Goal: Information Seeking & Learning: Learn about a topic

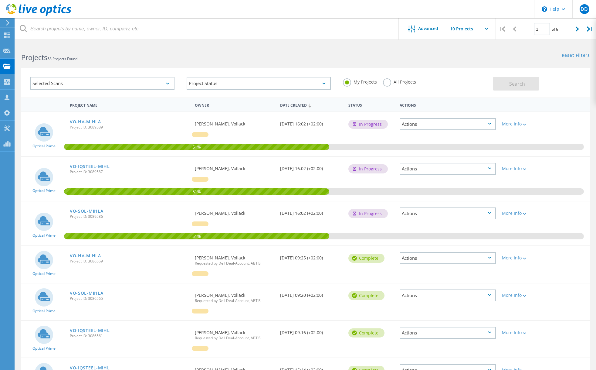
click at [337, 50] on div "Reset Filters Show Filters" at bounding box center [451, 49] width 290 height 11
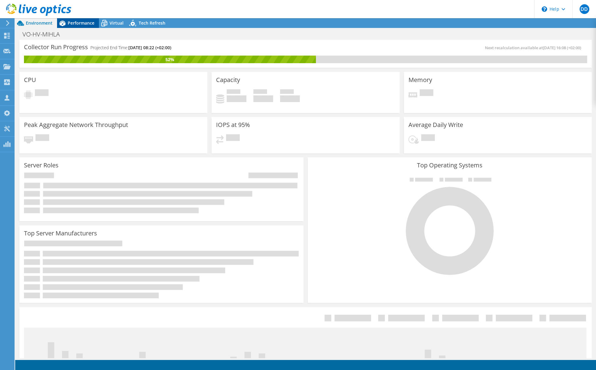
click at [73, 25] on span "Performance" at bounding box center [81, 23] width 27 height 6
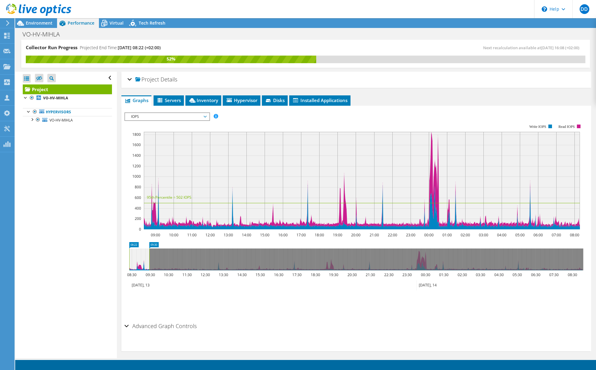
drag, startPoint x: 569, startPoint y: 258, endPoint x: 149, endPoint y: 246, distance: 419.6
click at [149, 246] on icon "08:22 09:30 08:30 09:30 10:30 11:30 12:30 13:30 14:30 15:30 16:30 17:30 18:30 1…" at bounding box center [356, 266] width 464 height 49
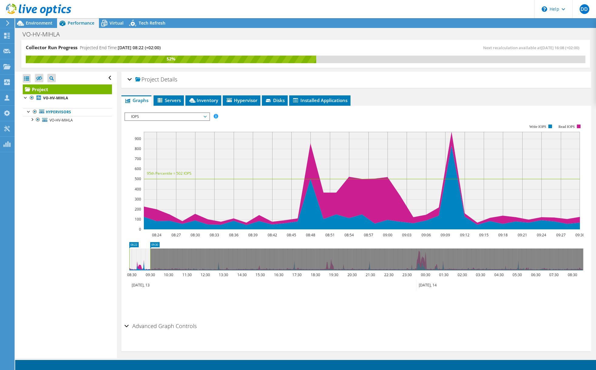
click at [154, 115] on span "IOPS" at bounding box center [167, 116] width 78 height 7
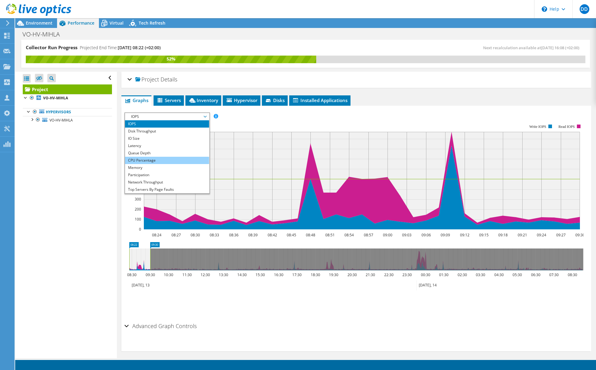
click at [149, 161] on li "CPU Percentage" at bounding box center [167, 160] width 84 height 7
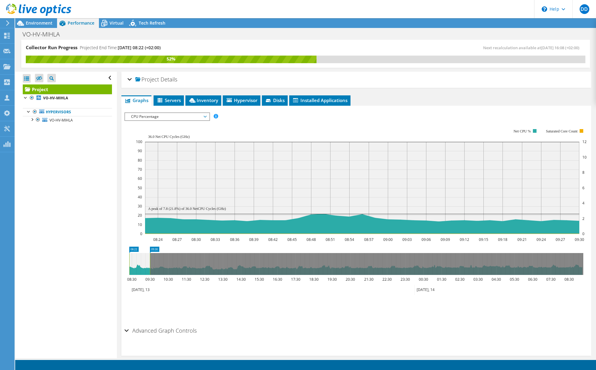
click at [171, 117] on span "CPU Percentage" at bounding box center [167, 116] width 78 height 7
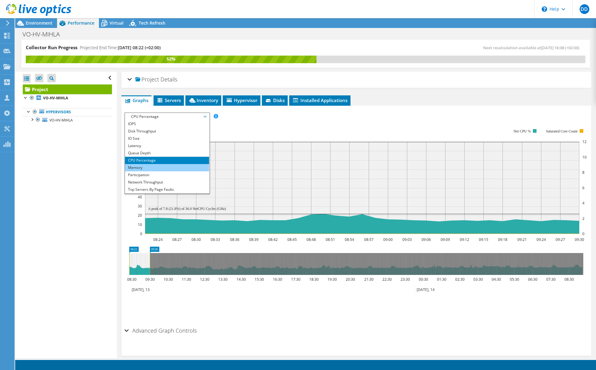
click at [145, 168] on li "Memory" at bounding box center [167, 167] width 84 height 7
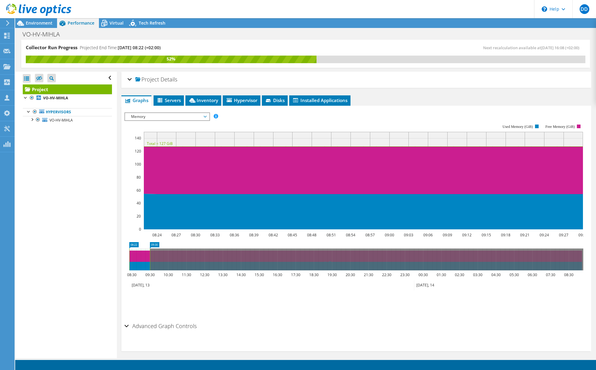
click at [171, 117] on span "Memory" at bounding box center [167, 116] width 78 height 7
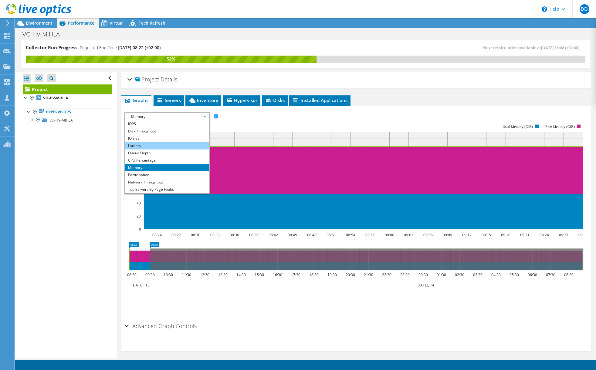
click at [154, 145] on li "Latency" at bounding box center [167, 145] width 84 height 7
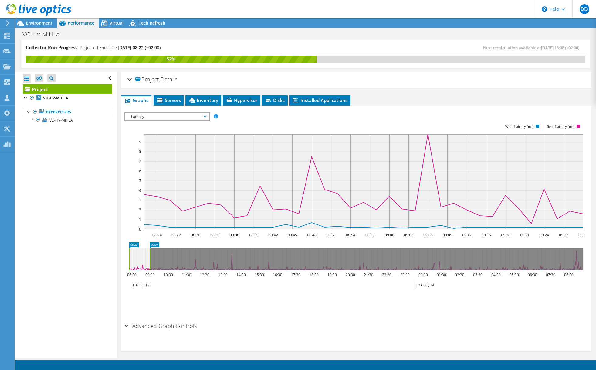
click at [171, 118] on span "Latency" at bounding box center [167, 116] width 78 height 7
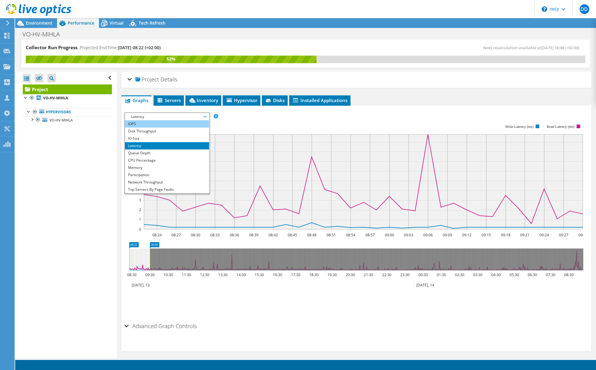
click at [154, 122] on li "IOPS" at bounding box center [167, 123] width 84 height 7
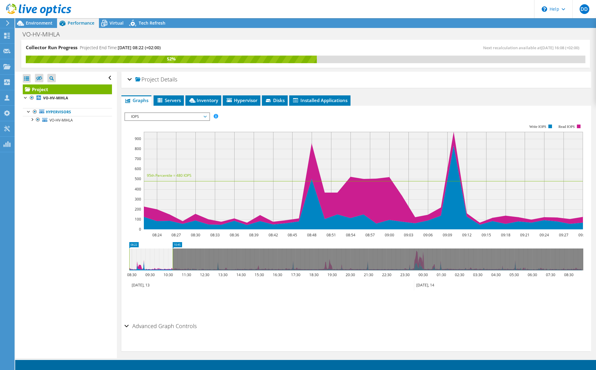
drag, startPoint x: 151, startPoint y: 259, endPoint x: 174, endPoint y: 261, distance: 22.9
click at [174, 261] on rect at bounding box center [172, 259] width 2 height 22
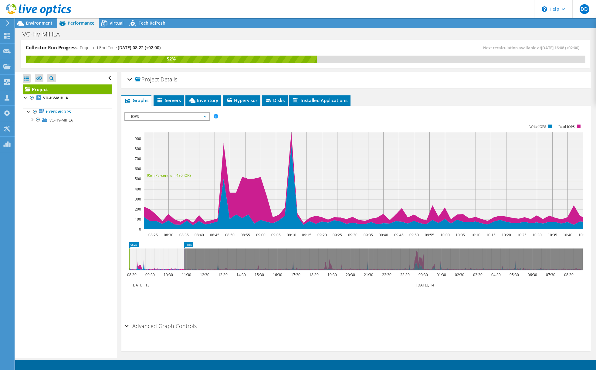
drag, startPoint x: 174, startPoint y: 261, endPoint x: 185, endPoint y: 263, distance: 11.3
click at [185, 263] on rect at bounding box center [184, 259] width 2 height 22
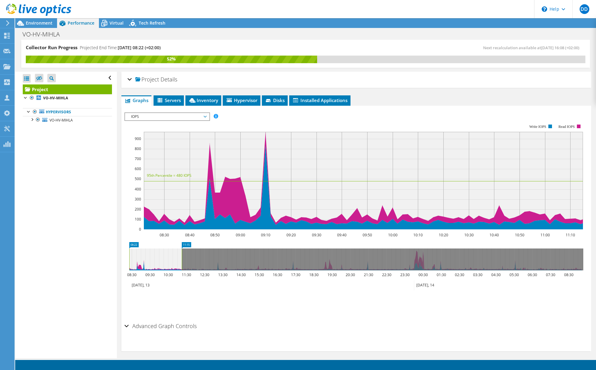
click at [131, 79] on div "Project Details" at bounding box center [356, 79] width 458 height 13
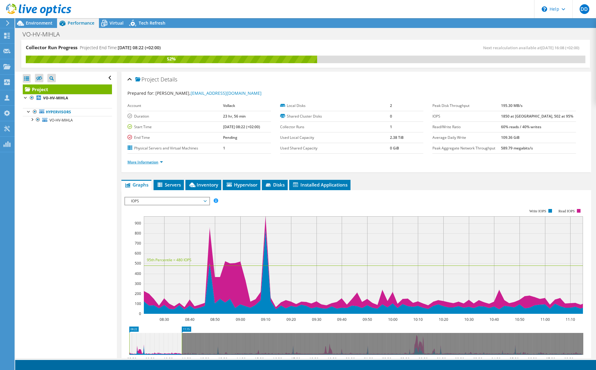
click at [147, 162] on link "More Information" at bounding box center [145, 161] width 36 height 5
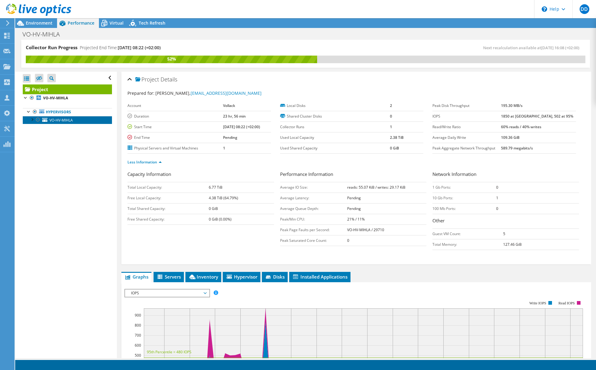
click at [86, 121] on link "VO-HV-MIHLA" at bounding box center [67, 120] width 89 height 8
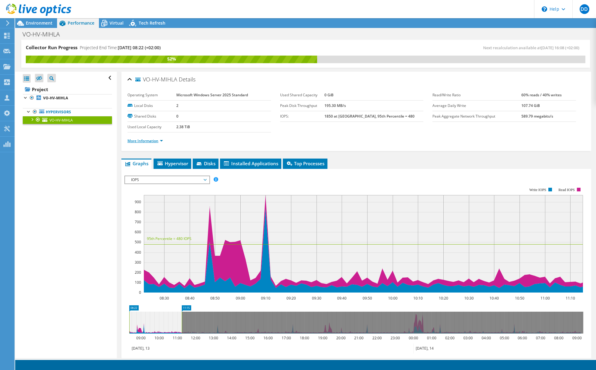
click at [154, 142] on link "More Information" at bounding box center [145, 140] width 36 height 5
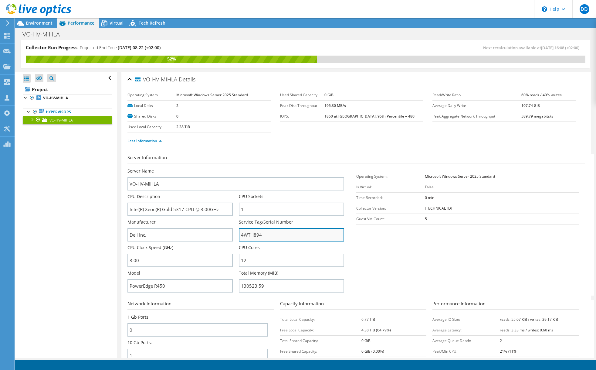
click at [269, 237] on input "4WTH894" at bounding box center [291, 234] width 105 height 13
click at [149, 139] on link "Less Information" at bounding box center [144, 140] width 34 height 5
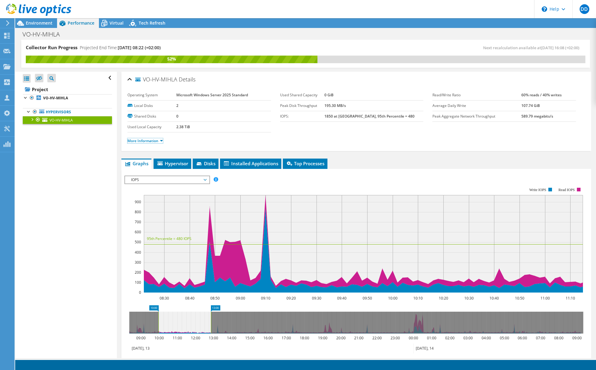
drag, startPoint x: 165, startPoint y: 323, endPoint x: 194, endPoint y: 324, distance: 28.2
click at [194, 324] on icon at bounding box center [184, 322] width 53 height 22
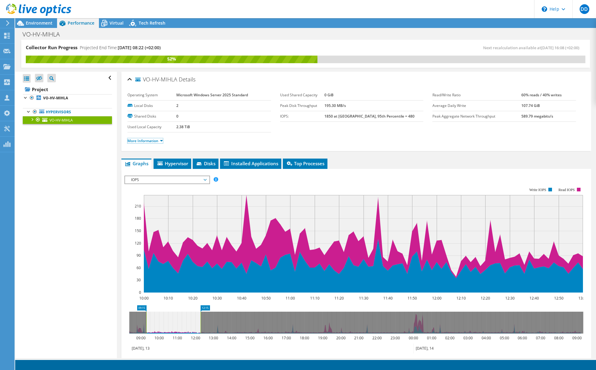
drag, startPoint x: 186, startPoint y: 324, endPoint x: 159, endPoint y: 324, distance: 27.0
click at [159, 324] on icon at bounding box center [173, 322] width 54 height 22
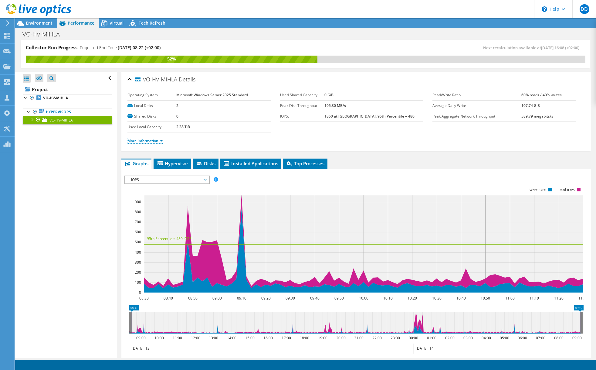
drag, startPoint x: 225, startPoint y: 320, endPoint x: 581, endPoint y: 321, distance: 356.3
click at [581, 321] on rect at bounding box center [580, 322] width 2 height 22
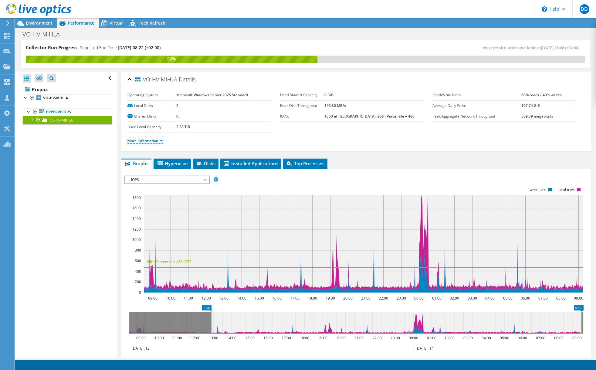
drag, startPoint x: 131, startPoint y: 320, endPoint x: 211, endPoint y: 327, distance: 79.8
click at [211, 327] on rect at bounding box center [211, 322] width 2 height 22
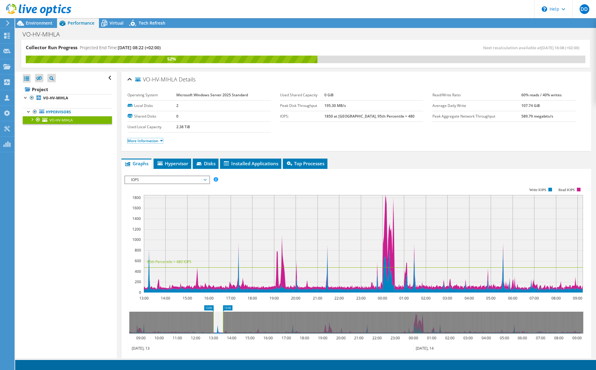
drag, startPoint x: 582, startPoint y: 318, endPoint x: 224, endPoint y: 319, distance: 358.4
click at [224, 319] on rect at bounding box center [223, 322] width 2 height 22
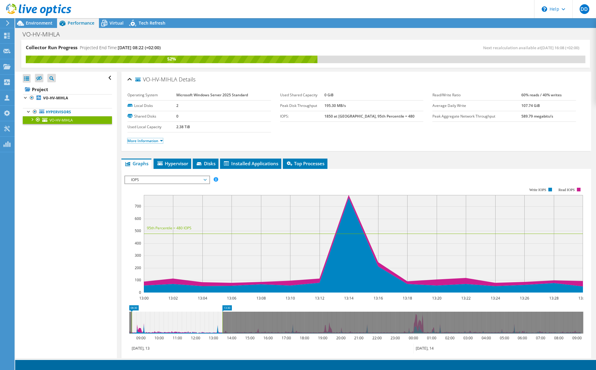
drag, startPoint x: 214, startPoint y: 320, endPoint x: 132, endPoint y: 322, distance: 81.7
click at [132, 322] on rect at bounding box center [131, 322] width 2 height 22
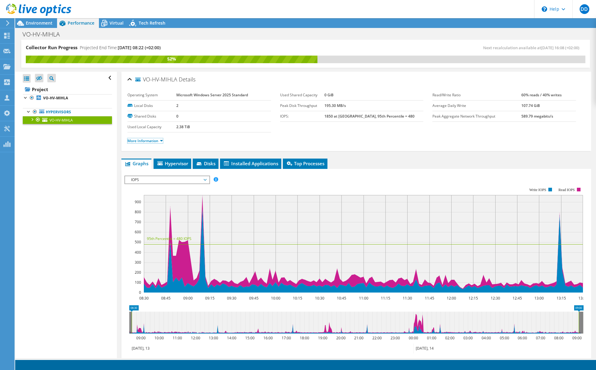
drag, startPoint x: 222, startPoint y: 316, endPoint x: 578, endPoint y: 322, distance: 356.3
click at [578, 322] on rect at bounding box center [579, 322] width 2 height 22
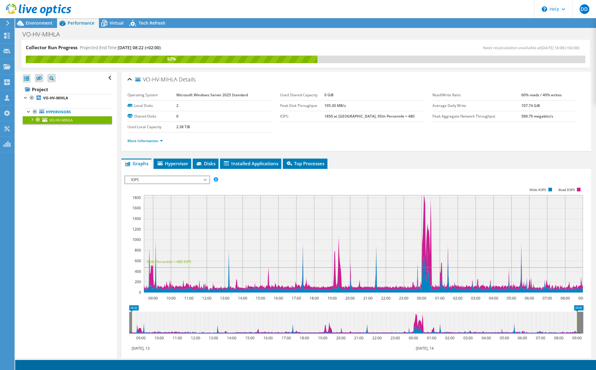
click at [425, 164] on ul "Graphs Servers Inventory Hypervisor Disks Cluster Disks Installed Applications" at bounding box center [356, 163] width 470 height 10
click at [132, 324] on rect at bounding box center [132, 322] width 2 height 22
click at [135, 324] on rect at bounding box center [135, 322] width 2 height 22
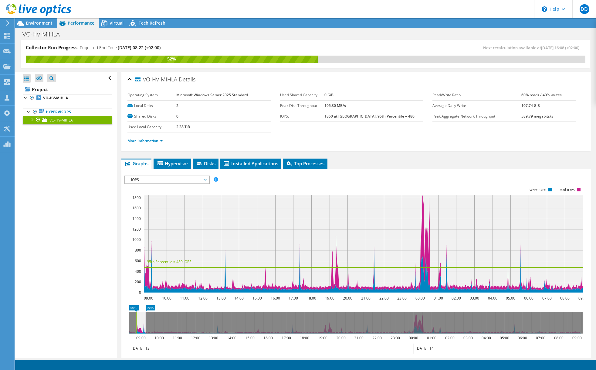
drag, startPoint x: 576, startPoint y: 317, endPoint x: 144, endPoint y: 313, distance: 431.6
click at [144, 313] on rect at bounding box center [145, 322] width 2 height 22
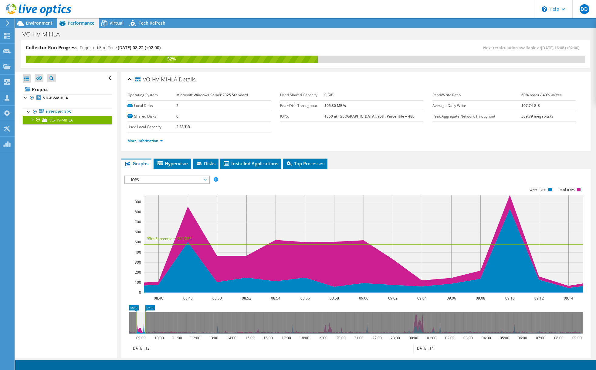
click at [431, 162] on ul "Graphs Servers Inventory Hypervisor Disks Cluster Disks Installed Applications" at bounding box center [356, 163] width 470 height 10
click at [262, 182] on rect at bounding box center [353, 239] width 459 height 121
click at [193, 178] on span "IOPS" at bounding box center [167, 179] width 78 height 7
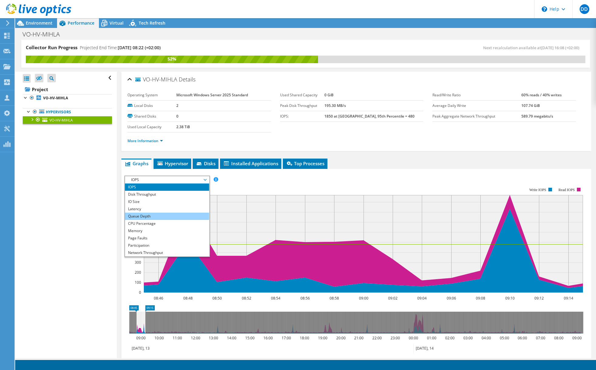
click at [152, 214] on li "Queue Depth" at bounding box center [167, 215] width 84 height 7
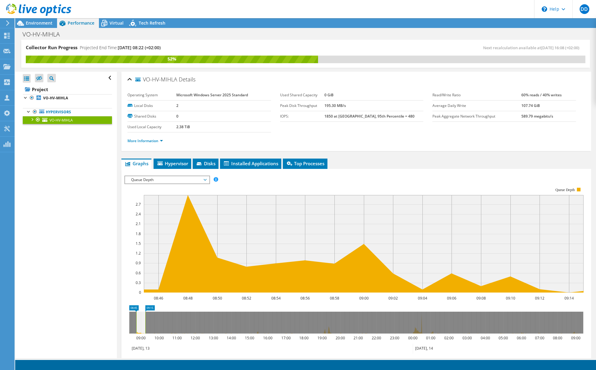
click at [174, 180] on span "Queue Depth" at bounding box center [167, 179] width 78 height 7
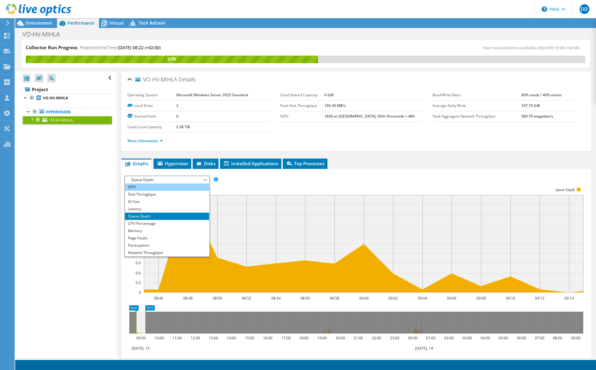
click at [151, 186] on li "IOPS" at bounding box center [167, 186] width 84 height 7
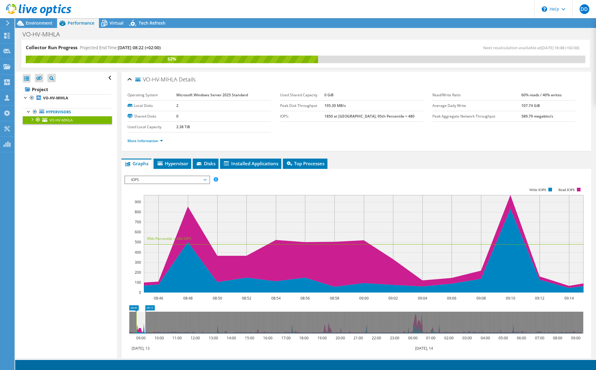
click at [158, 178] on span "IOPS" at bounding box center [167, 179] width 78 height 7
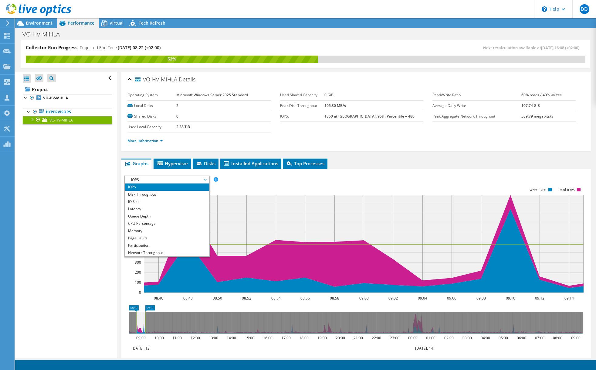
click at [460, 179] on rect at bounding box center [353, 239] width 459 height 121
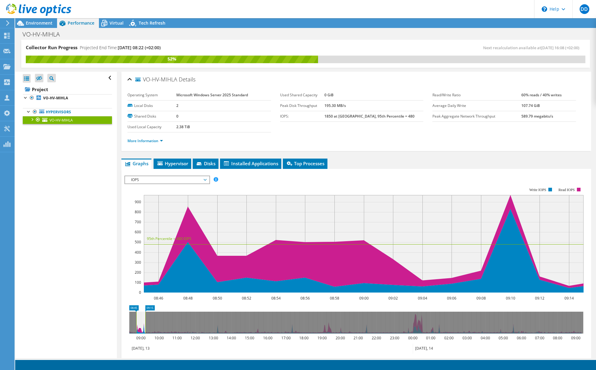
click at [153, 178] on span "IOPS" at bounding box center [167, 179] width 78 height 7
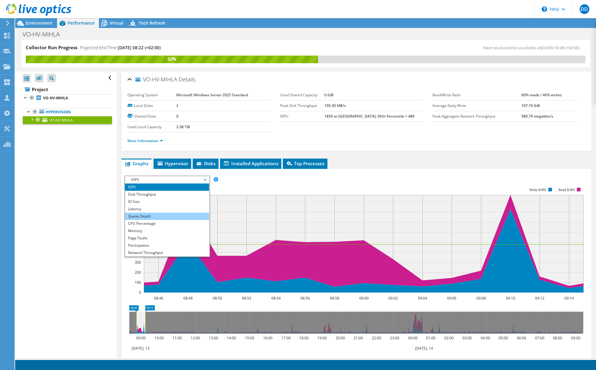
click at [151, 215] on li "Queue Depth" at bounding box center [167, 215] width 84 height 7
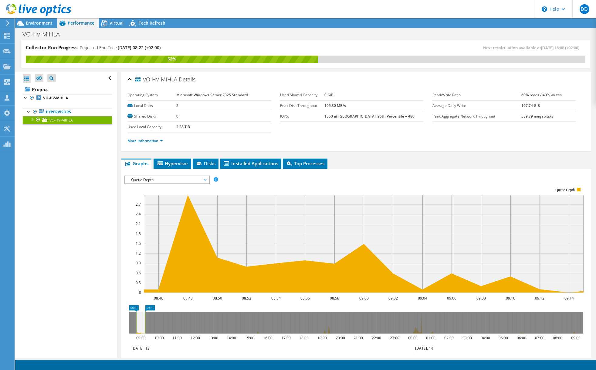
click at [158, 179] on span "Queue Depth" at bounding box center [167, 179] width 78 height 7
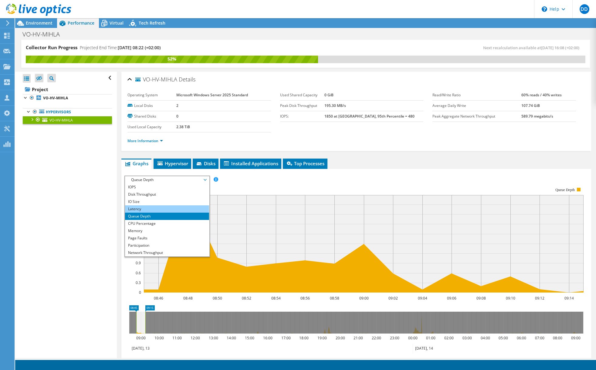
click at [147, 208] on li "Latency" at bounding box center [167, 208] width 84 height 7
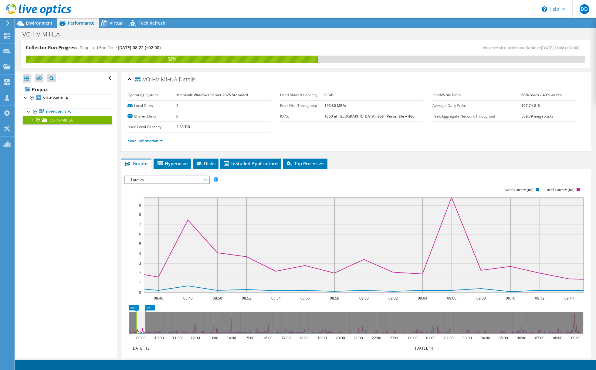
click at [149, 180] on span "Latency" at bounding box center [167, 179] width 78 height 7
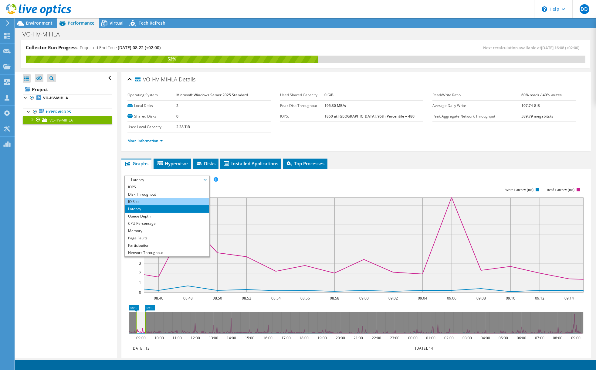
click at [147, 202] on li "IO Size" at bounding box center [167, 201] width 84 height 7
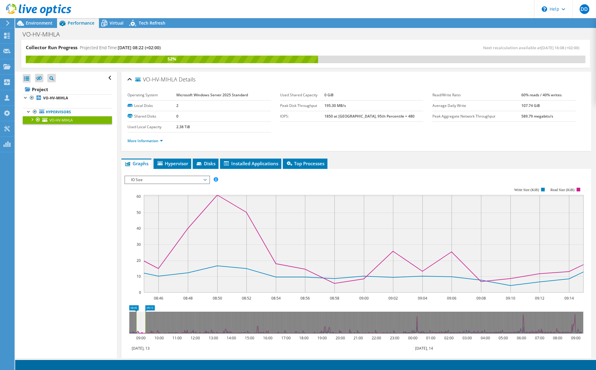
click at [169, 181] on span "IO Size" at bounding box center [167, 179] width 78 height 7
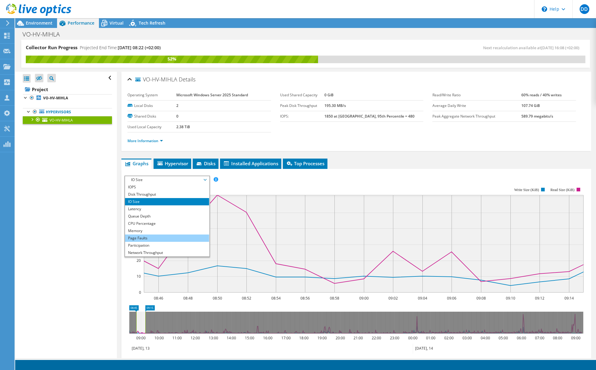
scroll to position [22, 0]
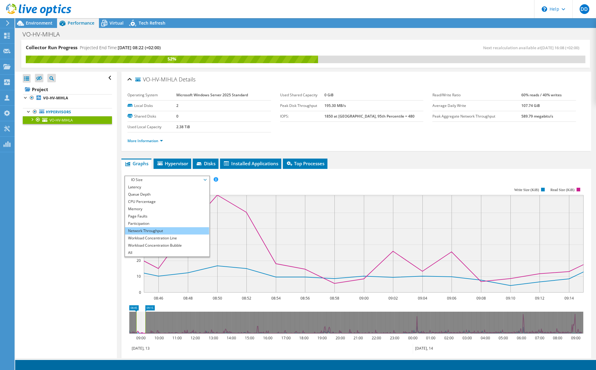
click at [161, 231] on li "Network Throughput" at bounding box center [167, 230] width 84 height 7
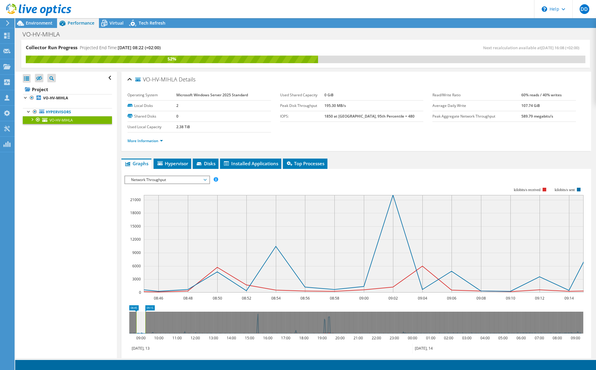
click at [174, 179] on span "Network Throughput" at bounding box center [167, 179] width 78 height 7
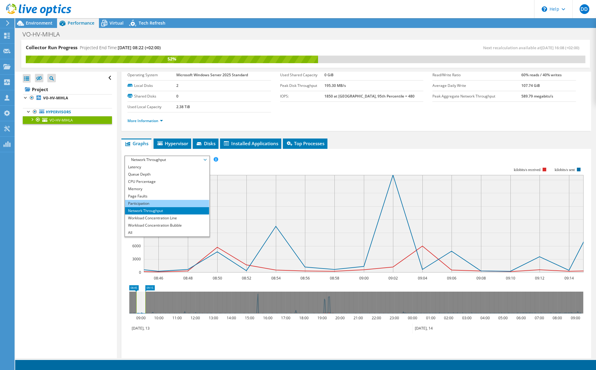
scroll to position [31, 0]
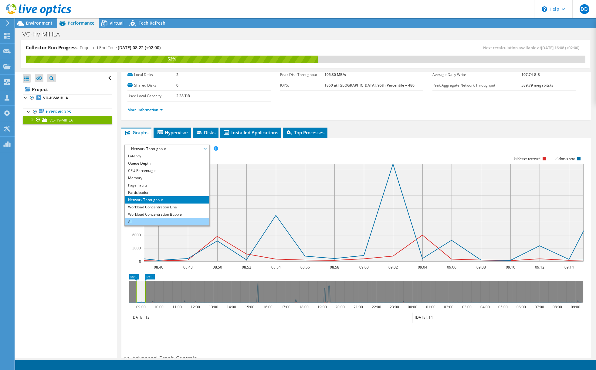
click at [155, 219] on li "All" at bounding box center [167, 221] width 84 height 7
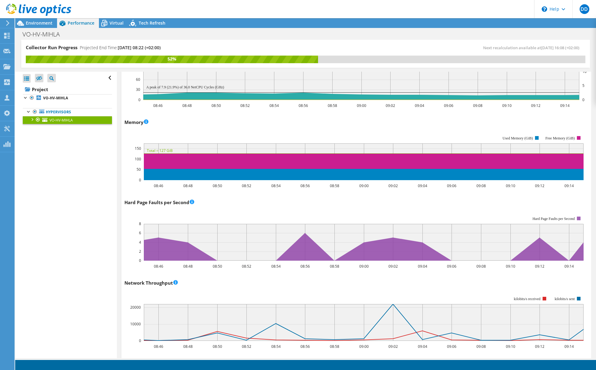
scroll to position [557, 0]
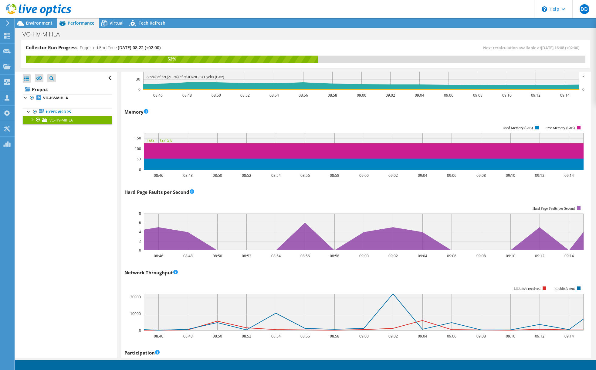
click at [251, 196] on div "Hard Page Faults per Second Hard Page Faults per Second Page Faults per Second …" at bounding box center [356, 222] width 464 height 71
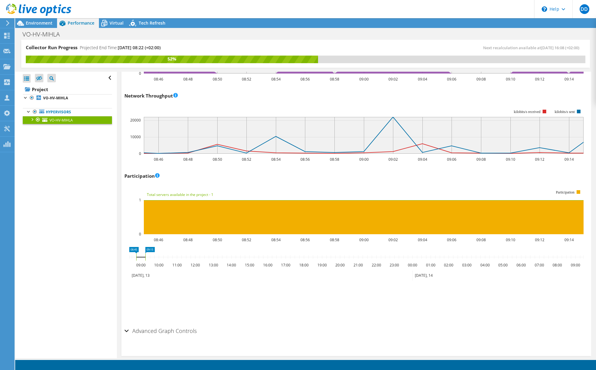
scroll to position [741, 0]
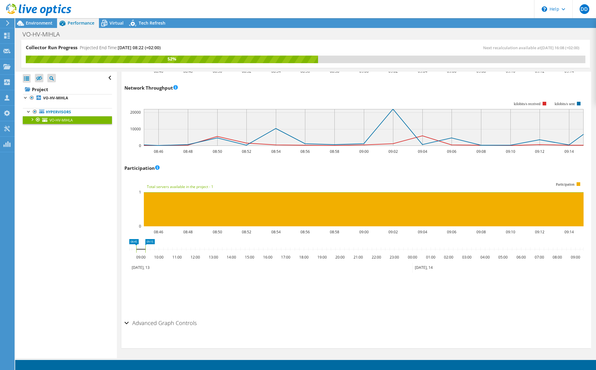
click at [146, 325] on h2 "Advanced Graph Controls" at bounding box center [160, 323] width 72 height 12
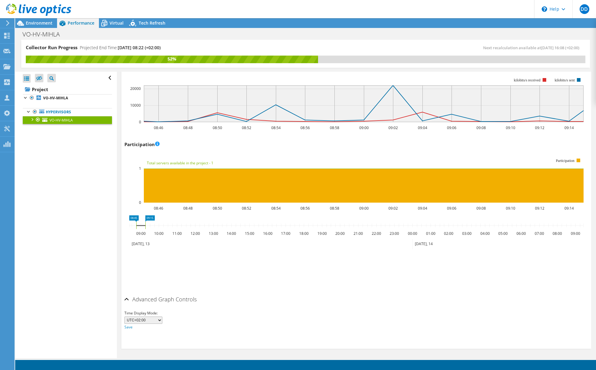
scroll to position [765, 0]
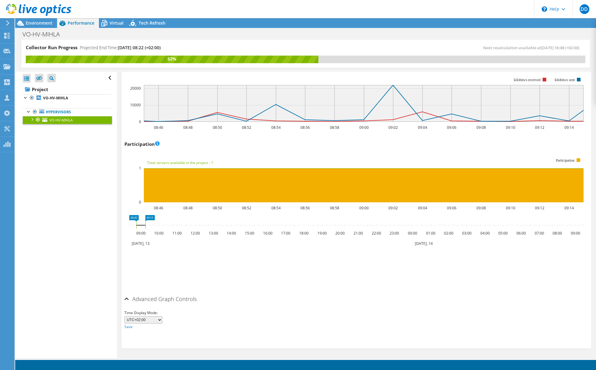
click at [124, 316] on select "UTC-12:00 UTC-11:00 UTC-10:00 UTC-09:30 UTC-09:00 UTC-08:00 UTC-07:00 UTC-06:00…" at bounding box center [143, 319] width 38 height 7
click at [212, 309] on div "Time Display Mode: UTC-12:00 UTC-11:00 UTC-10:00 UTC-09:30 UTC-09:00 UTC-08:00 …" at bounding box center [356, 319] width 464 height 21
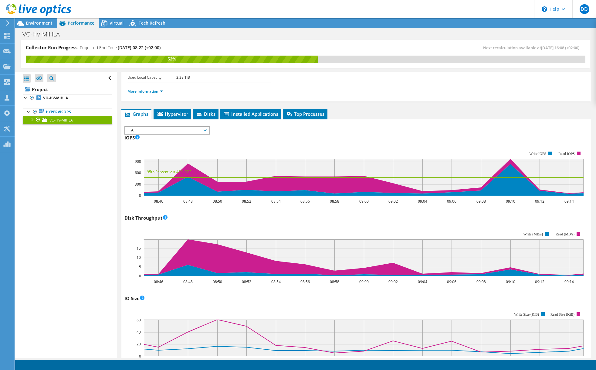
scroll to position [0, 0]
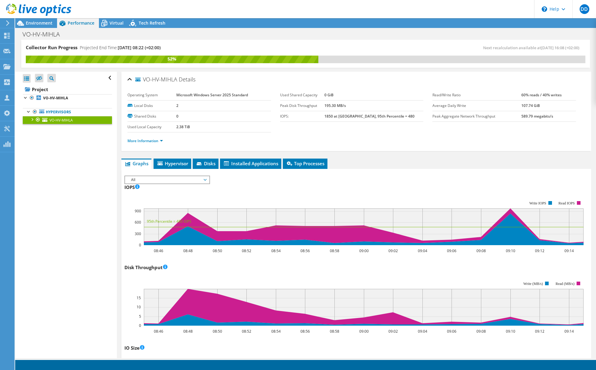
click at [171, 180] on span "All" at bounding box center [167, 179] width 78 height 7
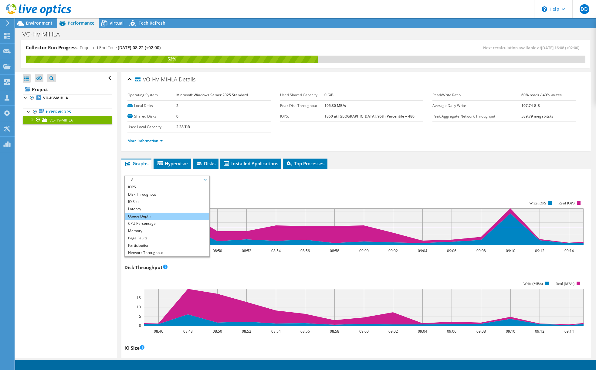
click at [147, 217] on li "Queue Depth" at bounding box center [167, 215] width 84 height 7
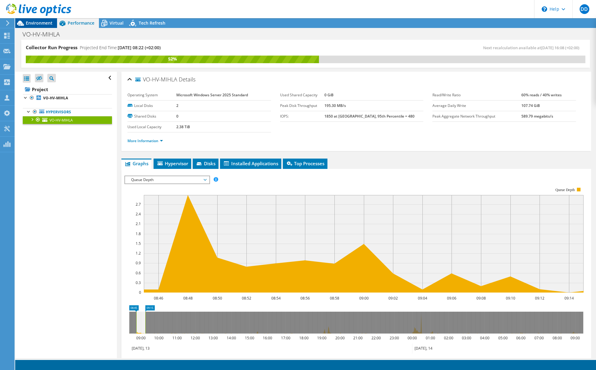
click at [35, 23] on span "Environment" at bounding box center [39, 23] width 27 height 6
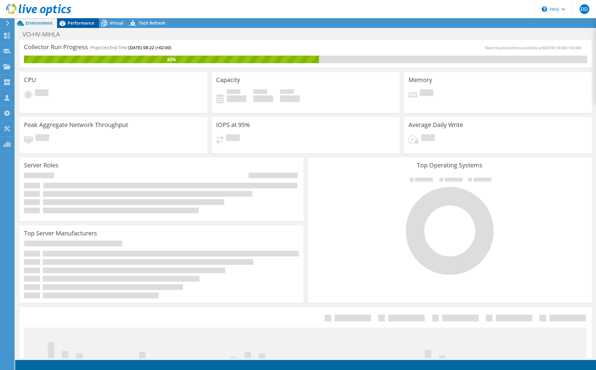
click at [80, 23] on span "Performance" at bounding box center [81, 23] width 27 height 6
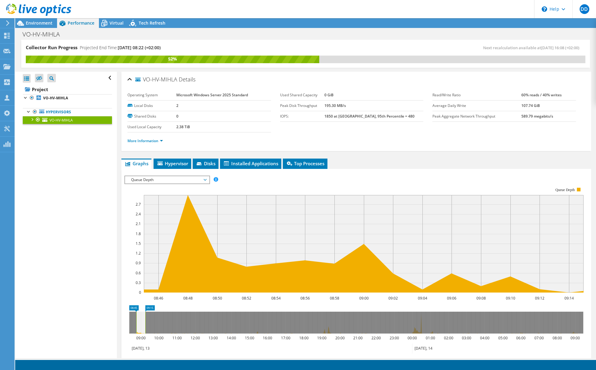
click at [161, 187] on rect at bounding box center [353, 239] width 459 height 121
click at [161, 181] on span "Queue Depth" at bounding box center [167, 179] width 78 height 7
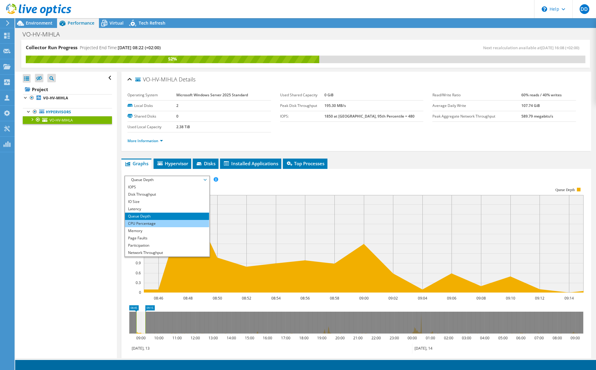
click at [142, 224] on li "CPU Percentage" at bounding box center [167, 223] width 84 height 7
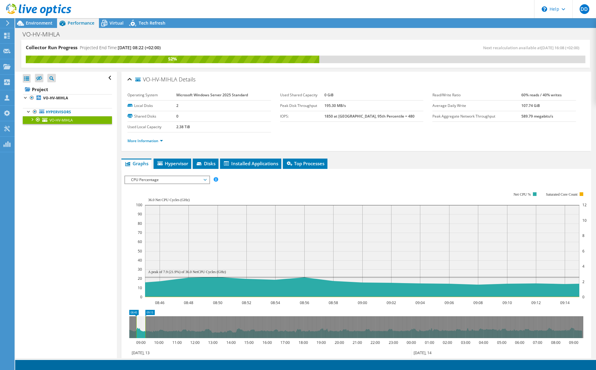
click at [163, 178] on span "CPU Percentage" at bounding box center [167, 179] width 78 height 7
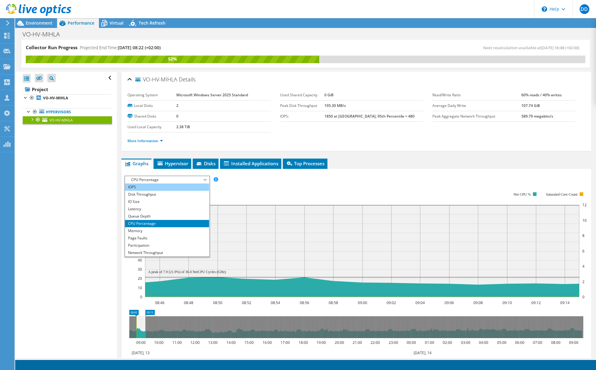
click at [155, 186] on li "IOPS" at bounding box center [167, 186] width 84 height 7
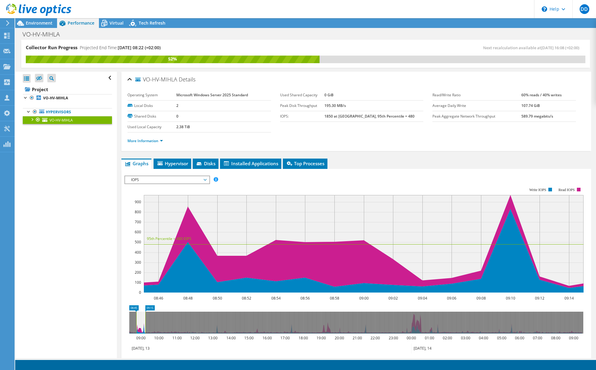
click at [268, 182] on rect at bounding box center [353, 239] width 459 height 121
click at [166, 178] on span "IOPS" at bounding box center [167, 179] width 78 height 7
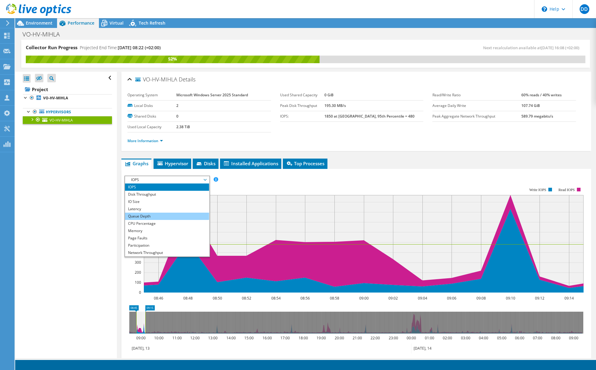
click at [152, 214] on li "Queue Depth" at bounding box center [167, 215] width 84 height 7
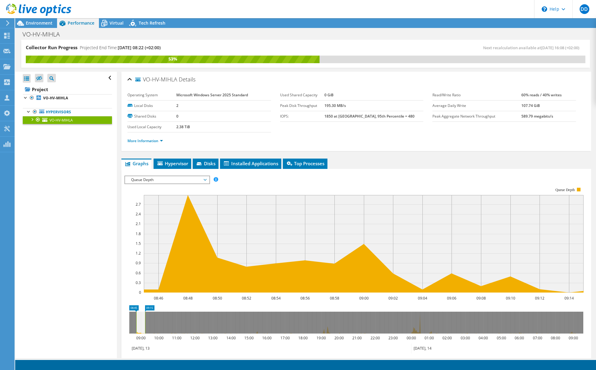
click at [461, 161] on ul "Graphs Servers Inventory Hypervisor Disks Cluster Disks Installed Applications" at bounding box center [356, 163] width 470 height 10
click at [196, 369] on section at bounding box center [305, 365] width 581 height 10
click at [369, 166] on ul "Graphs Servers Inventory Hypervisor Disks Cluster Disks Installed Applications" at bounding box center [356, 163] width 470 height 10
drag, startPoint x: 140, startPoint y: 325, endPoint x: 144, endPoint y: 324, distance: 4.9
click at [144, 324] on icon at bounding box center [145, 322] width 9 height 22
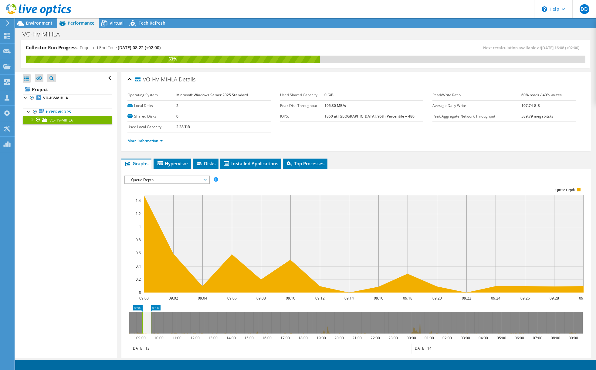
click at [147, 324] on icon at bounding box center [146, 322] width 9 height 22
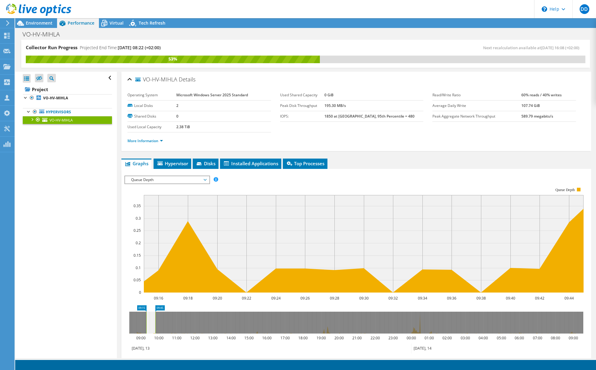
click at [149, 324] on icon at bounding box center [150, 322] width 9 height 22
click at [152, 325] on icon at bounding box center [152, 322] width 9 height 22
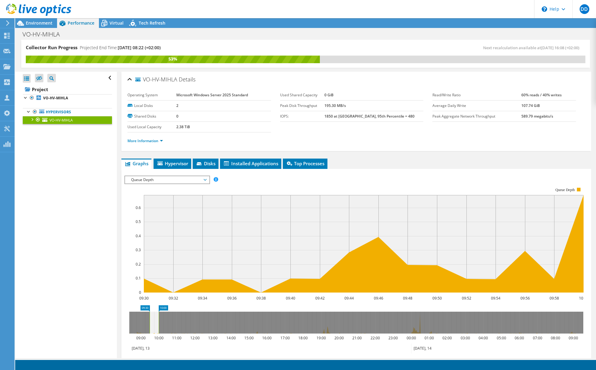
click at [169, 177] on span "Queue Depth" at bounding box center [167, 179] width 78 height 7
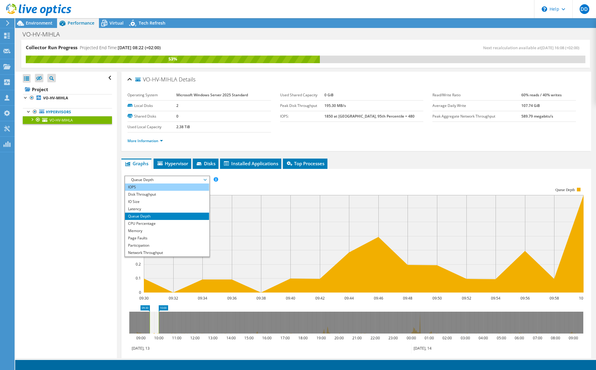
click at [146, 188] on li "IOPS" at bounding box center [167, 186] width 84 height 7
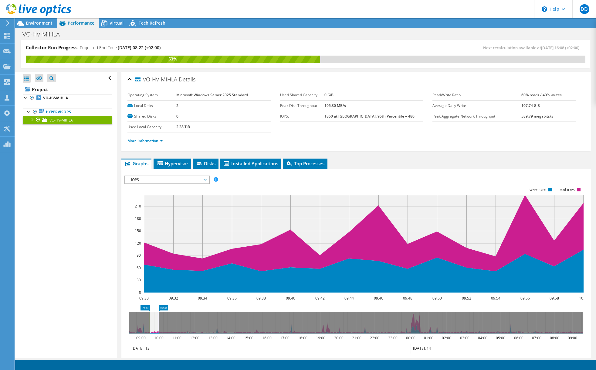
click at [63, 204] on div "Open All Close All Hide Excluded Nodes Project Tree Filter" at bounding box center [65, 215] width 101 height 286
click at [168, 180] on span "IOPS" at bounding box center [167, 179] width 78 height 7
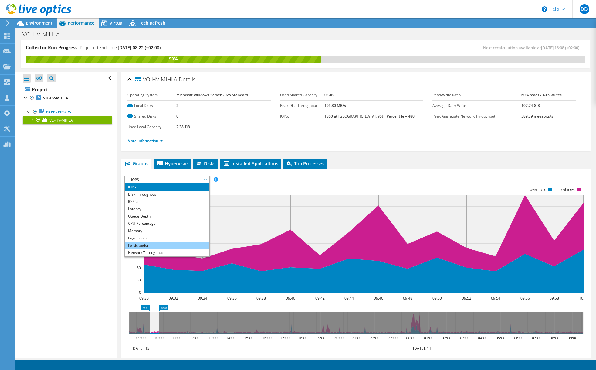
click at [148, 243] on li "Participation" at bounding box center [167, 245] width 84 height 7
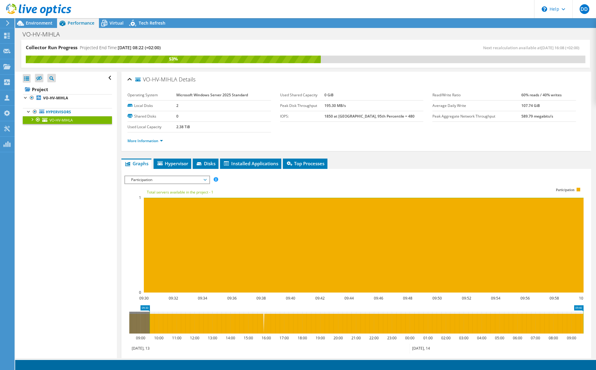
drag, startPoint x: 158, startPoint y: 322, endPoint x: 589, endPoint y: 336, distance: 431.1
click at [589, 336] on section "IOPS Disk Throughput IO Size Latency Queue Depth CPU Percentage Memory Page Fau…" at bounding box center [356, 303] width 470 height 269
drag, startPoint x: 149, startPoint y: 322, endPoint x: 114, endPoint y: 321, distance: 34.6
click at [114, 321] on div "Collector Run Progress Projected End Time: 10/15/2025, 08:22 (+02:00) Next reca…" at bounding box center [305, 199] width 581 height 318
click at [182, 181] on span "Participation" at bounding box center [167, 179] width 78 height 7
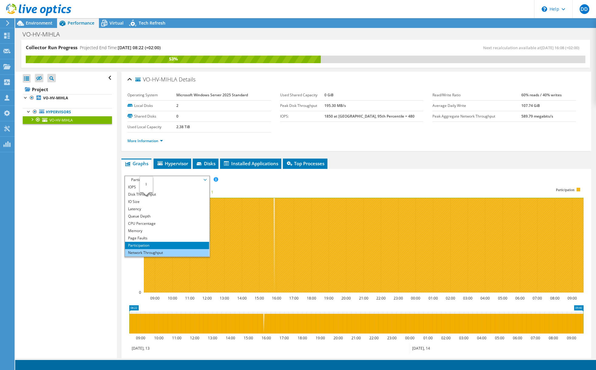
click at [147, 253] on li "Network Throughput" at bounding box center [167, 252] width 84 height 7
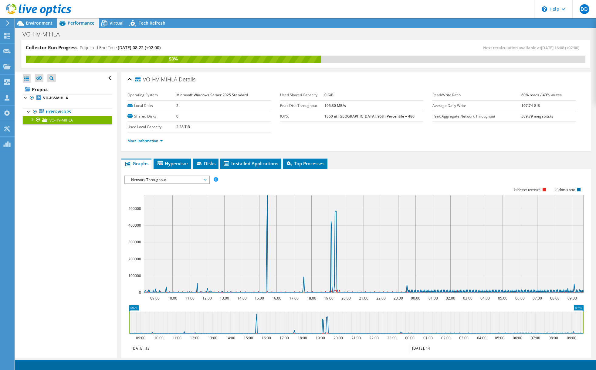
click at [457, 157] on div "VO-HV-MIHLA Details Operating System Microsoft Windows Server 2025 Standard Loc…" at bounding box center [356, 260] width 479 height 377
click at [166, 181] on span "Network Throughput" at bounding box center [167, 179] width 78 height 7
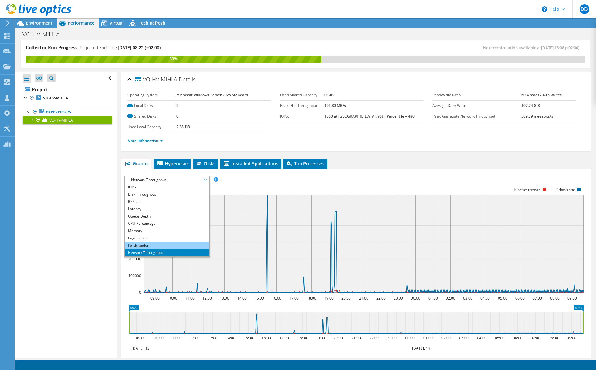
click at [146, 244] on li "Participation" at bounding box center [167, 245] width 84 height 7
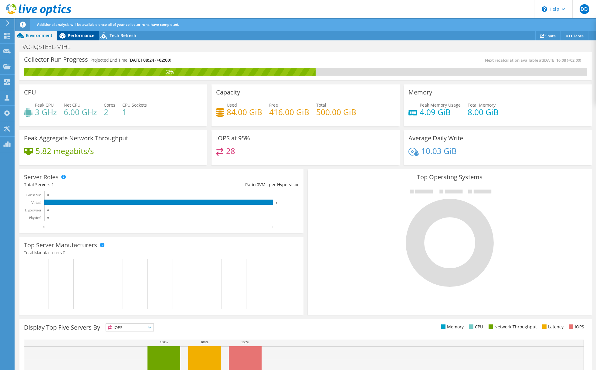
click at [73, 36] on span "Performance" at bounding box center [81, 35] width 27 height 6
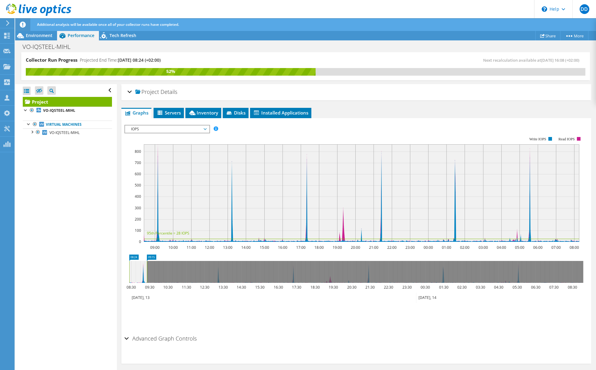
drag, startPoint x: 568, startPoint y: 266, endPoint x: 147, endPoint y: 270, distance: 421.5
click at [147, 270] on rect at bounding box center [147, 272] width 2 height 22
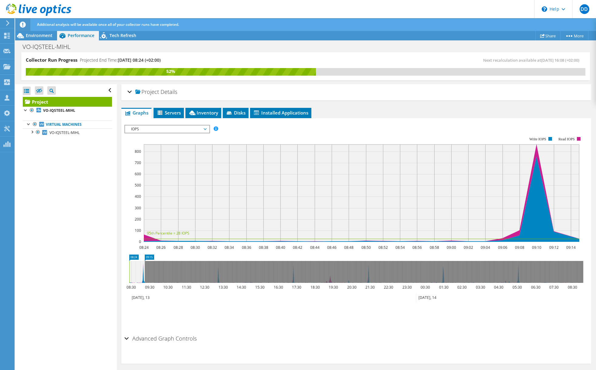
click at [151, 128] on span "IOPS" at bounding box center [167, 128] width 78 height 7
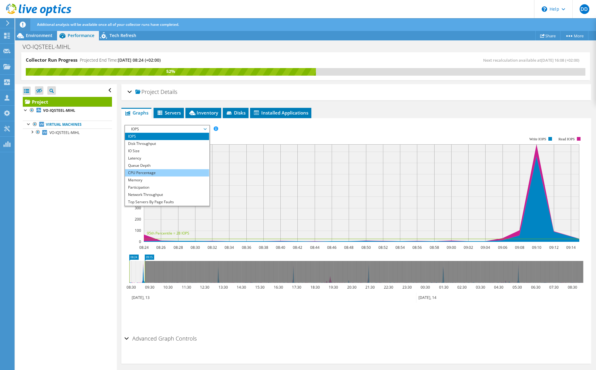
click at [147, 174] on li "CPU Percentage" at bounding box center [167, 172] width 84 height 7
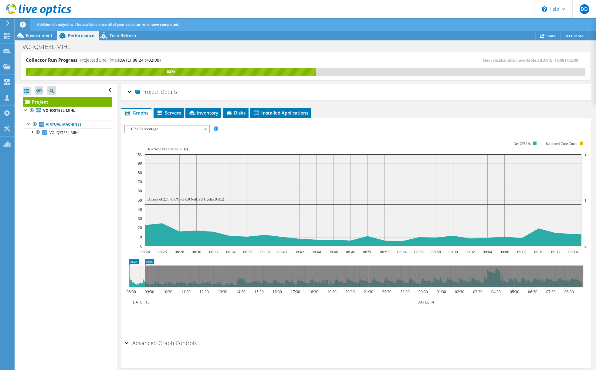
click at [144, 130] on span "CPU Percentage" at bounding box center [167, 128] width 78 height 7
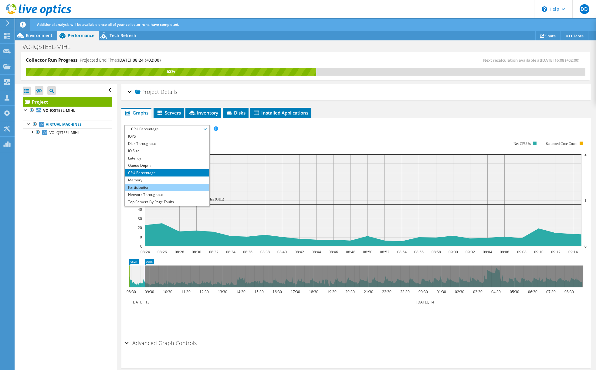
click at [144, 184] on li "Participation" at bounding box center [167, 187] width 84 height 7
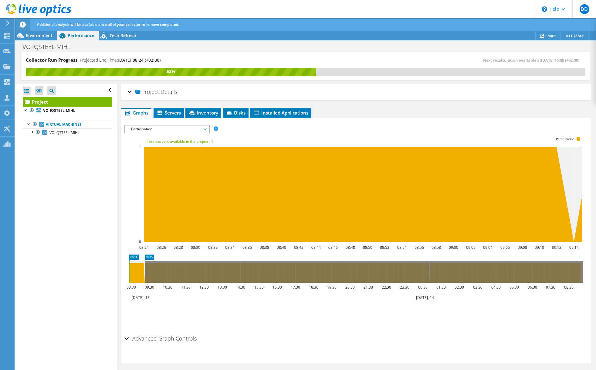
click at [154, 127] on span "Participation" at bounding box center [167, 128] width 78 height 7
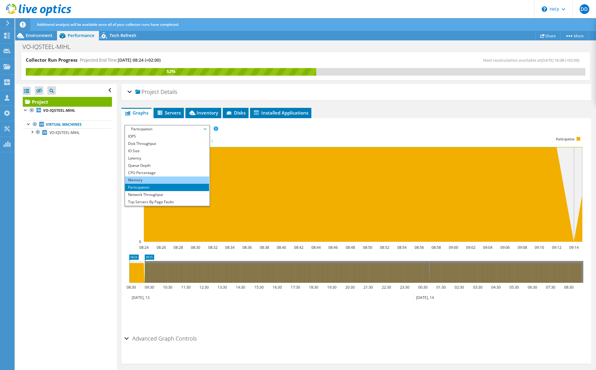
click at [139, 179] on li "Memory" at bounding box center [167, 179] width 84 height 7
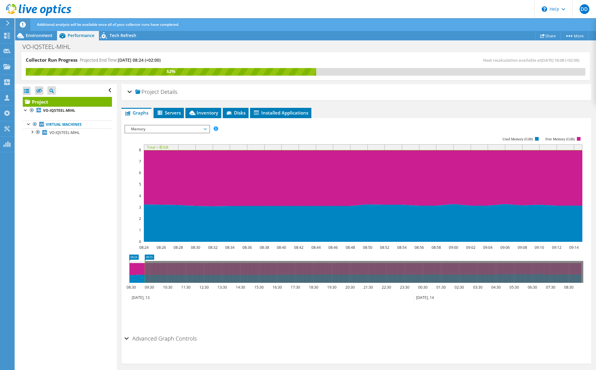
click at [146, 130] on span "Memory" at bounding box center [167, 128] width 78 height 7
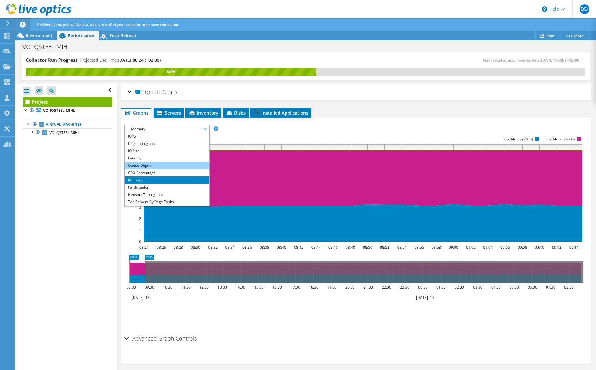
click at [142, 164] on li "Queue Depth" at bounding box center [167, 165] width 84 height 7
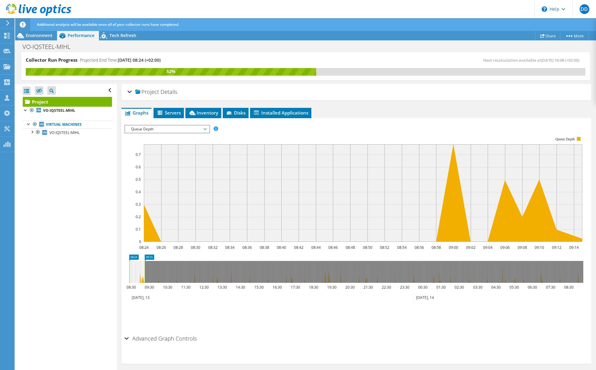
click at [154, 129] on span "Queue Depth" at bounding box center [167, 128] width 78 height 7
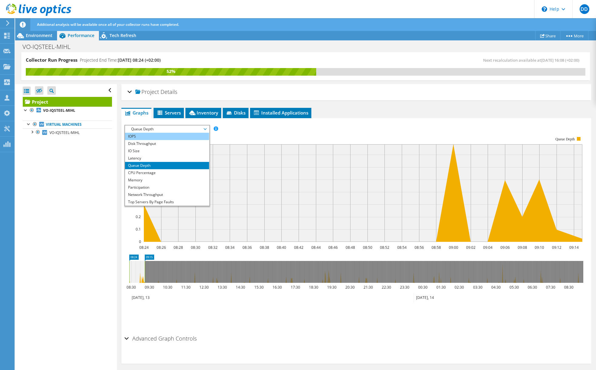
click at [151, 137] on li "IOPS" at bounding box center [167, 136] width 84 height 7
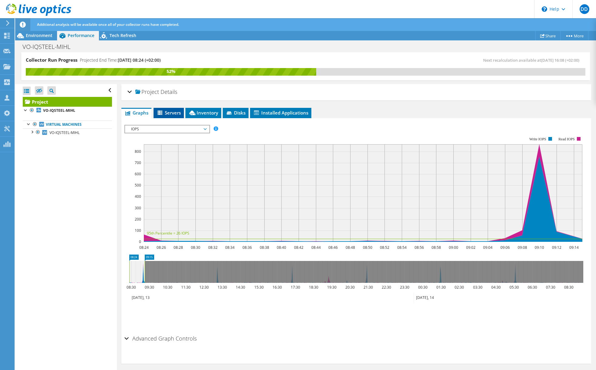
click at [171, 115] on span "Servers" at bounding box center [169, 113] width 24 height 6
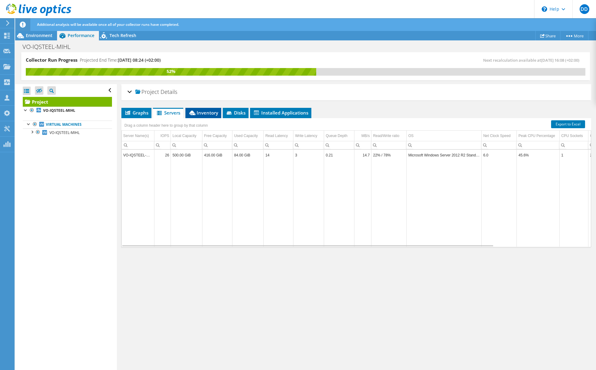
click at [200, 112] on span "Inventory" at bounding box center [203, 113] width 30 height 6
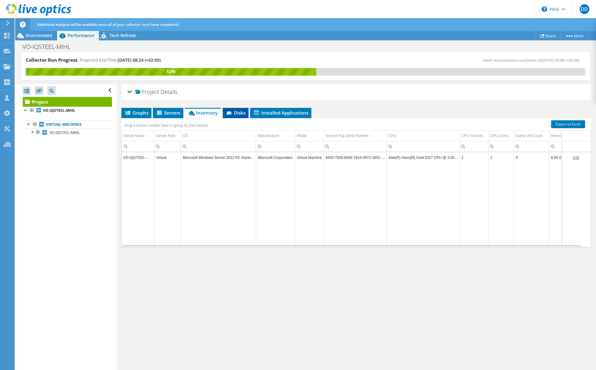
click at [236, 115] on span "Disks" at bounding box center [236, 113] width 20 height 6
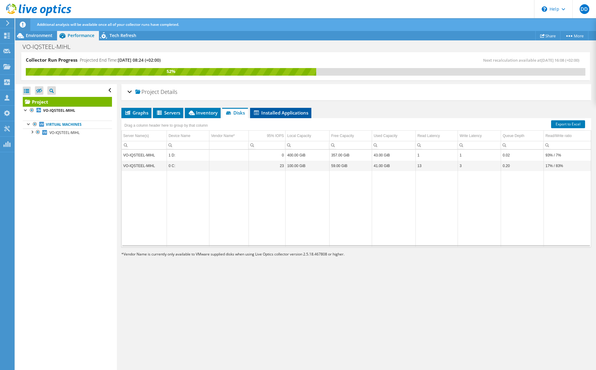
click at [270, 113] on span "Installed Applications" at bounding box center [280, 113] width 55 height 6
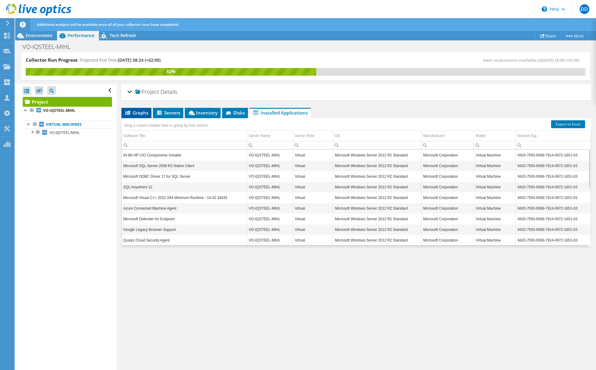
click at [144, 113] on span "Graphs" at bounding box center [136, 113] width 24 height 6
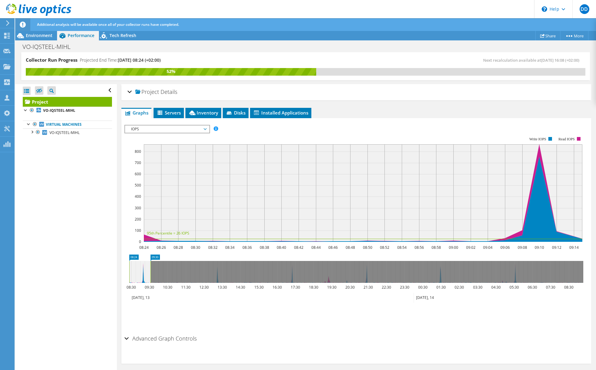
drag, startPoint x: 144, startPoint y: 266, endPoint x: 150, endPoint y: 266, distance: 5.8
click at [150, 266] on rect at bounding box center [150, 272] width 2 height 22
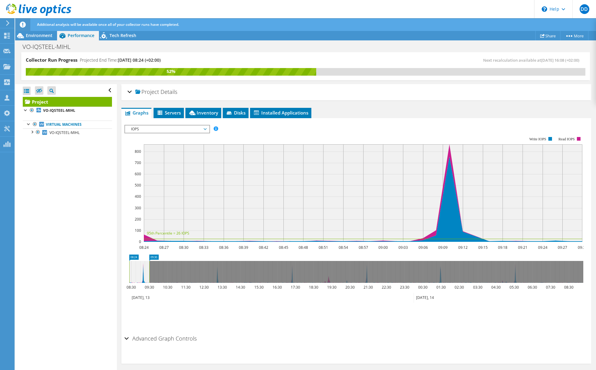
click at [388, 97] on div "Project Details" at bounding box center [356, 92] width 458 height 13
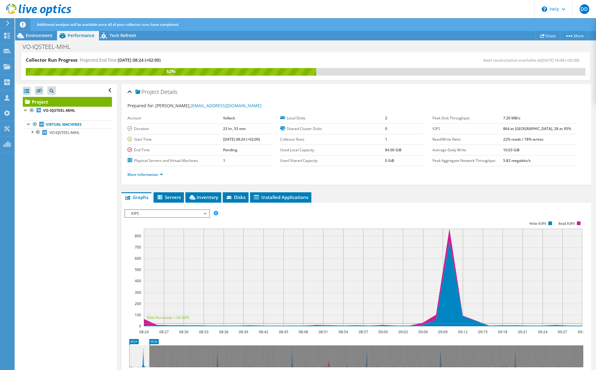
click at [330, 93] on div "Project Details" at bounding box center [356, 92] width 458 height 13
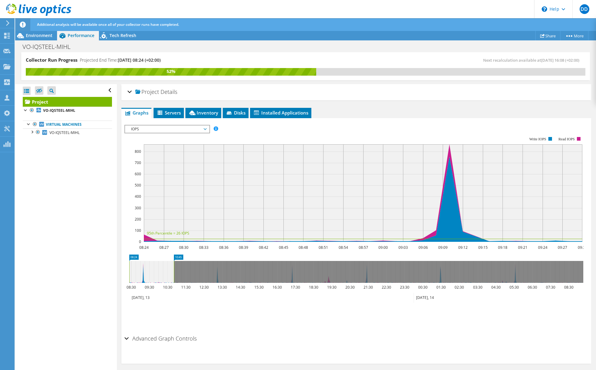
drag, startPoint x: 149, startPoint y: 273, endPoint x: 174, endPoint y: 275, distance: 24.7
click at [174, 275] on rect at bounding box center [174, 272] width 2 height 22
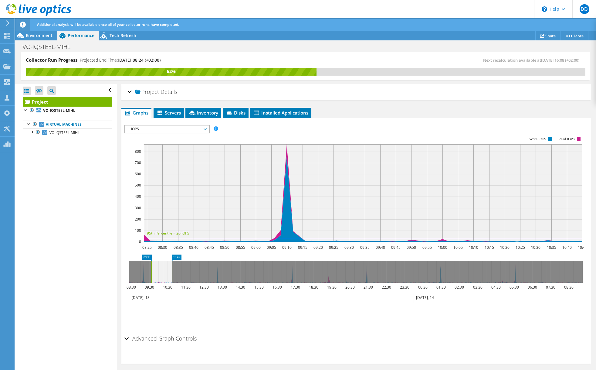
drag, startPoint x: 130, startPoint y: 273, endPoint x: 152, endPoint y: 274, distance: 22.5
click at [152, 274] on rect at bounding box center [151, 272] width 2 height 22
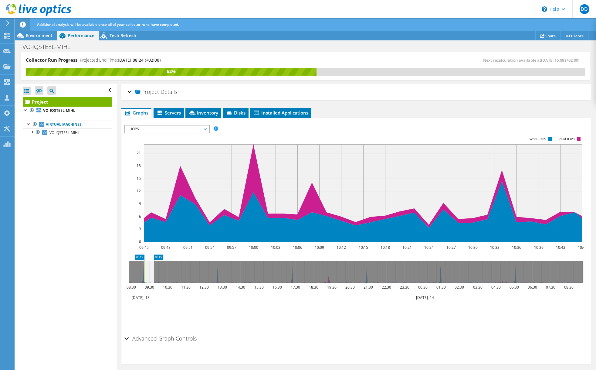
drag, startPoint x: 152, startPoint y: 274, endPoint x: 142, endPoint y: 275, distance: 10.3
click at [142, 275] on g at bounding box center [356, 272] width 454 height 22
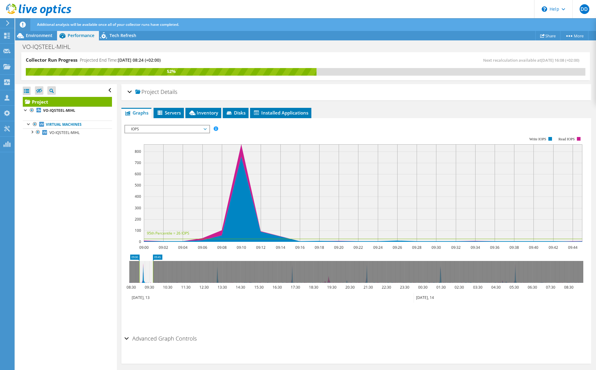
click at [147, 274] on icon at bounding box center [146, 272] width 14 height 22
drag, startPoint x: 154, startPoint y: 273, endPoint x: 146, endPoint y: 273, distance: 7.6
click at [146, 273] on rect at bounding box center [146, 272] width 2 height 22
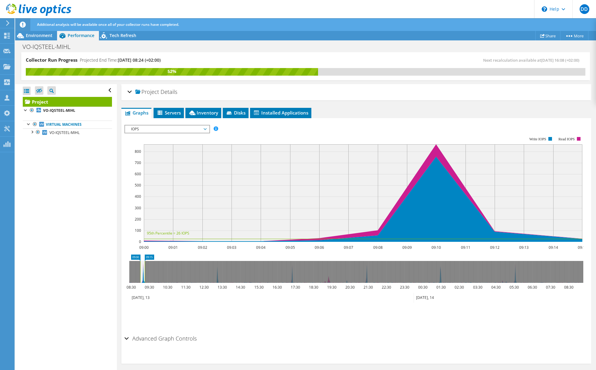
click at [147, 130] on span "IOPS" at bounding box center [167, 128] width 78 height 7
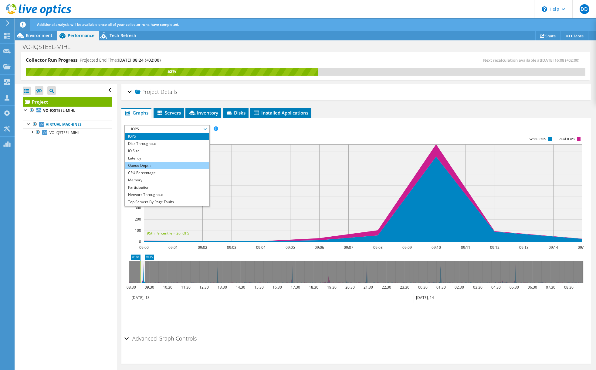
click at [147, 167] on li "Queue Depth" at bounding box center [167, 165] width 84 height 7
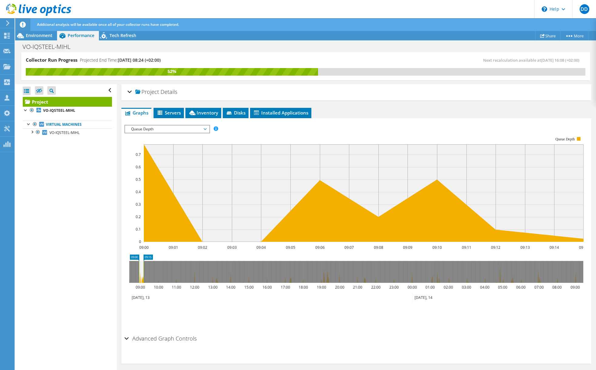
click at [141, 273] on icon at bounding box center [141, 272] width 5 height 22
click at [137, 274] on rect at bounding box center [138, 272] width 2 height 22
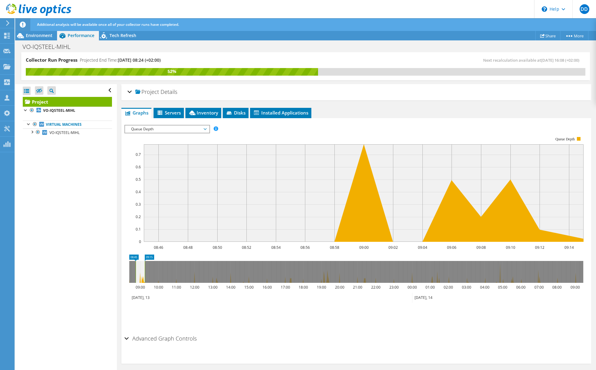
click at [146, 272] on icon at bounding box center [356, 272] width 454 height 22
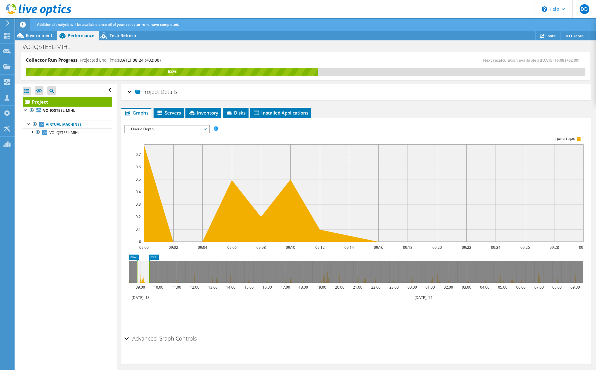
click at [138, 268] on rect at bounding box center [137, 272] width 2 height 22
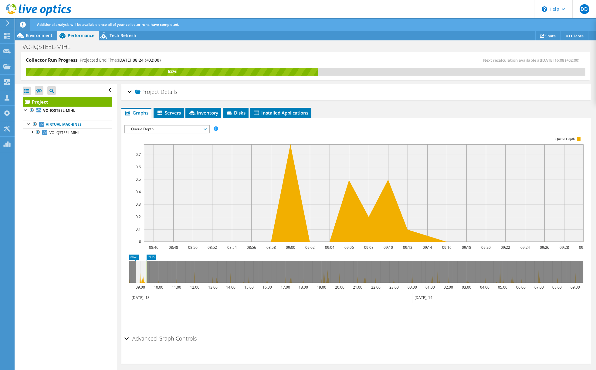
click at [147, 266] on rect at bounding box center [146, 272] width 2 height 22
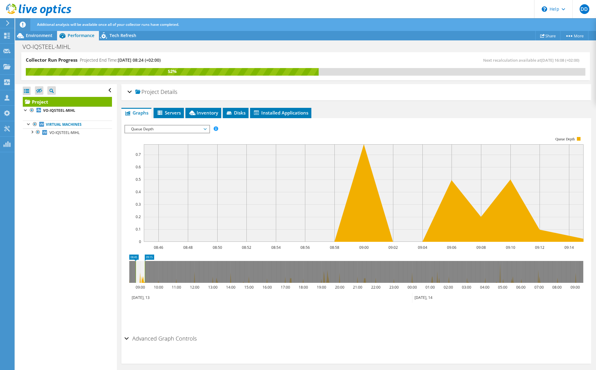
click at [195, 90] on div "Project Details" at bounding box center [356, 92] width 458 height 13
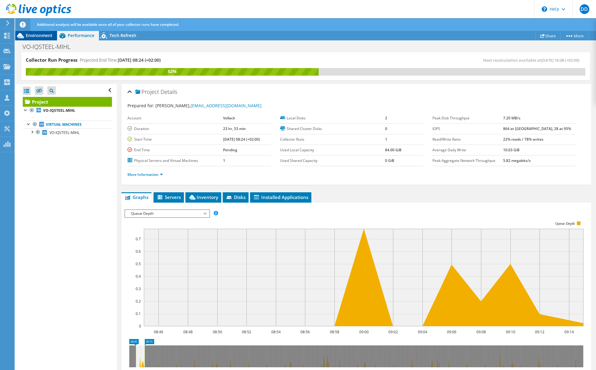
click at [36, 39] on div "Environment" at bounding box center [36, 36] width 42 height 10
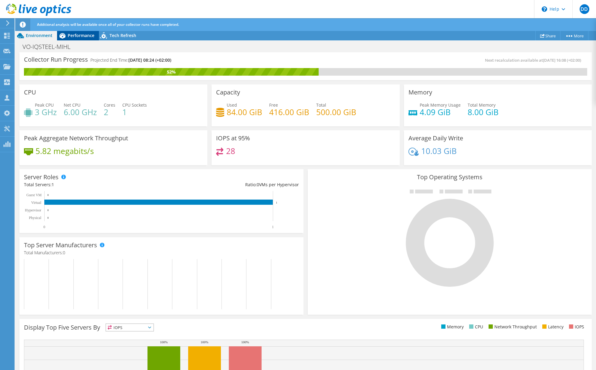
click at [73, 34] on span "Performance" at bounding box center [81, 35] width 27 height 6
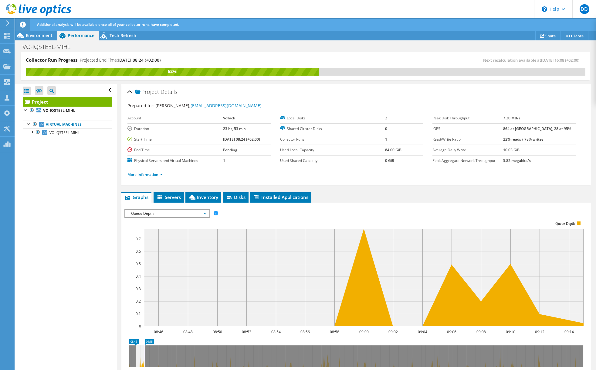
click at [166, 214] on span "Queue Depth" at bounding box center [167, 213] width 78 height 7
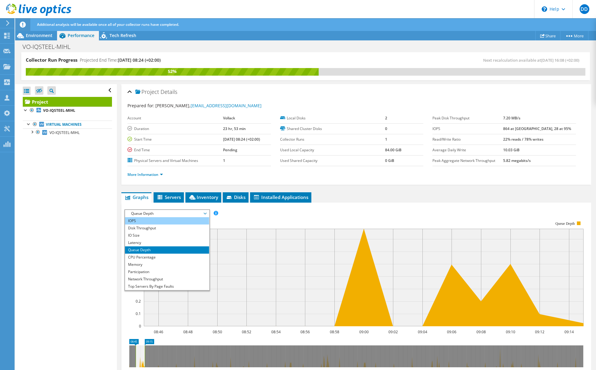
click at [144, 222] on li "IOPS" at bounding box center [167, 220] width 84 height 7
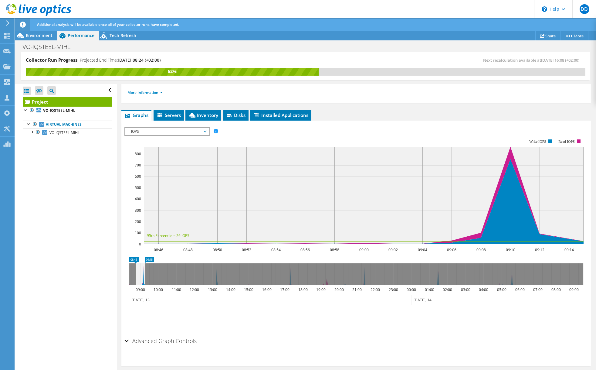
scroll to position [87, 0]
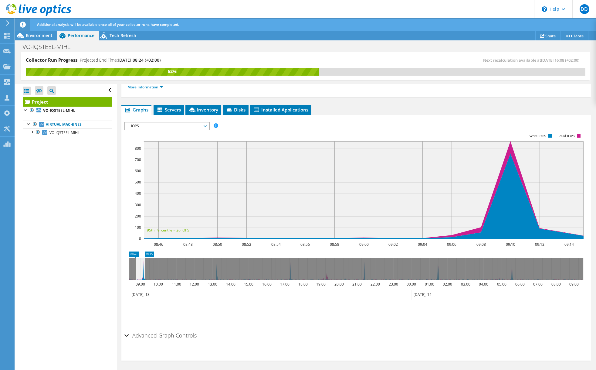
click at [399, 97] on div "Project Details Prepared for: Markus Walter, mwalter@vollack.de Account Vollack…" at bounding box center [356, 184] width 479 height 374
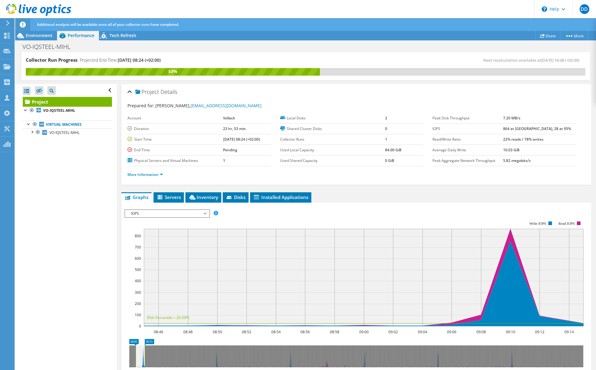
click at [401, 191] on div "Project Details Prepared for: Markus Walter, mwalter@vollack.de Account Vollack…" at bounding box center [356, 271] width 479 height 374
click at [184, 211] on span "IOPS" at bounding box center [167, 213] width 78 height 7
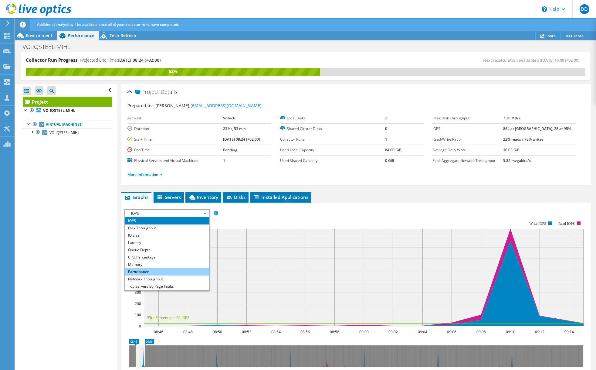
click at [149, 274] on li "Participation" at bounding box center [167, 271] width 84 height 7
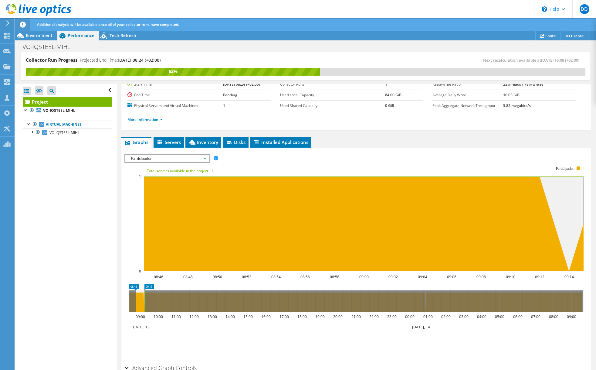
scroll to position [87, 0]
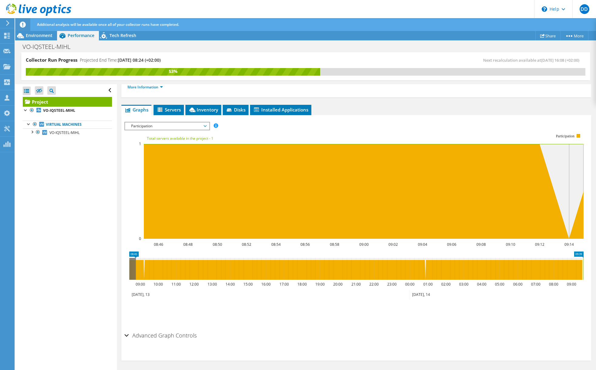
drag, startPoint x: 148, startPoint y: 268, endPoint x: 617, endPoint y: 268, distance: 468.9
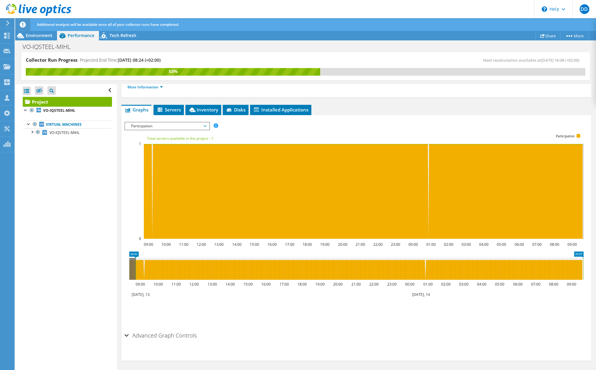
click at [137, 268] on icon at bounding box center [360, 269] width 448 height 22
drag, startPoint x: 136, startPoint y: 268, endPoint x: 123, endPoint y: 269, distance: 12.8
click at [123, 269] on section "IOPS Disk Throughput IO Size Latency Queue Depth CPU Percentage Memory Page Fau…" at bounding box center [356, 237] width 470 height 245
click at [197, 127] on span "Participation" at bounding box center [167, 125] width 78 height 7
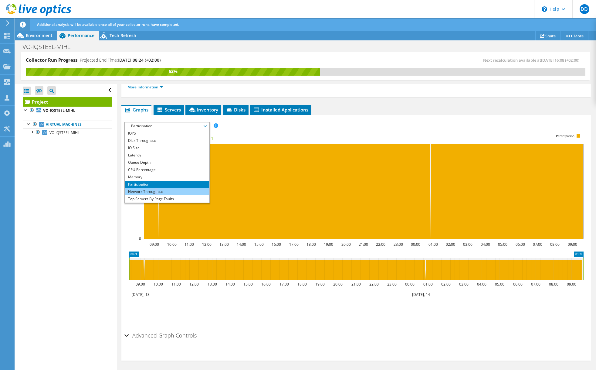
click at [157, 189] on li "Network Throughput" at bounding box center [167, 191] width 84 height 7
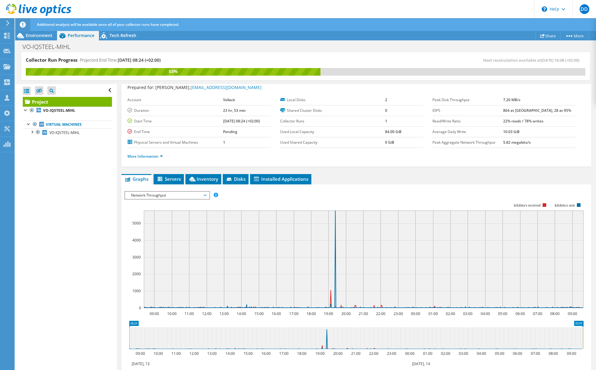
scroll to position [0, 0]
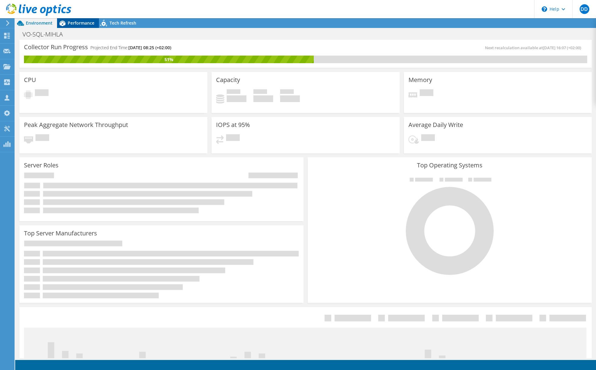
click at [73, 22] on span "Performance" at bounding box center [81, 23] width 27 height 6
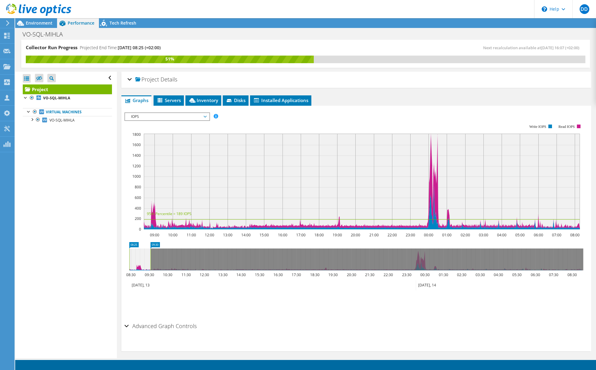
drag, startPoint x: 568, startPoint y: 255, endPoint x: 150, endPoint y: 258, distance: 417.6
click at [150, 258] on rect at bounding box center [150, 259] width 2 height 22
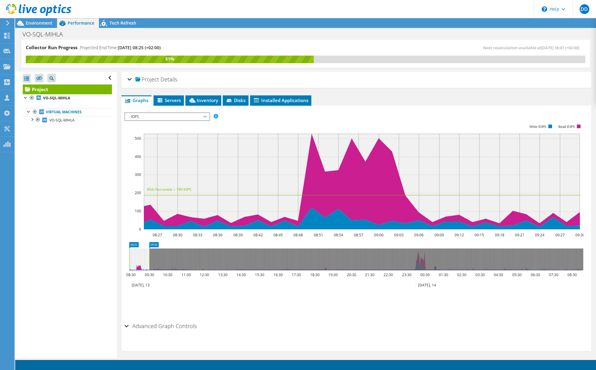
click at [168, 114] on span "IOPS" at bounding box center [167, 116] width 78 height 7
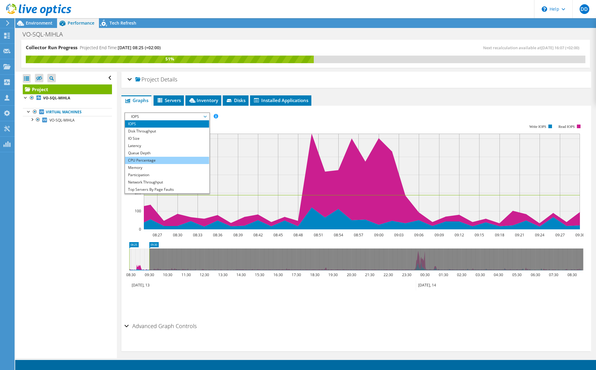
click at [152, 160] on li "CPU Percentage" at bounding box center [167, 160] width 84 height 7
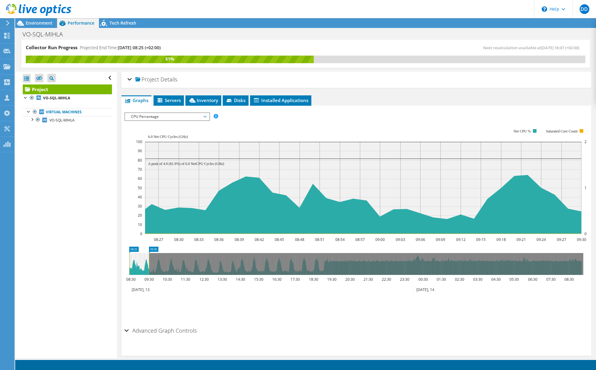
click at [158, 117] on span "CPU Percentage" at bounding box center [167, 116] width 78 height 7
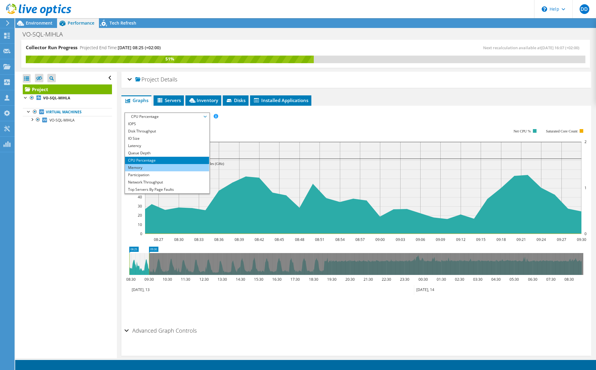
click at [152, 165] on li "Memory" at bounding box center [167, 167] width 84 height 7
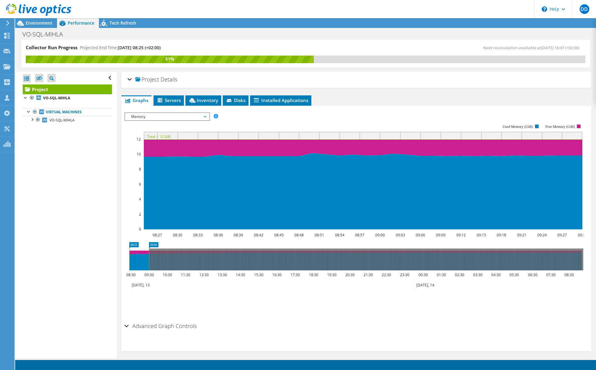
click at [312, 13] on header "DD Channel Partner Dell Deal-Account [EMAIL_ADDRESS][DOMAIN_NAME] ABTIS My Prof…" at bounding box center [298, 9] width 596 height 18
click at [167, 118] on span "Memory" at bounding box center [167, 116] width 78 height 7
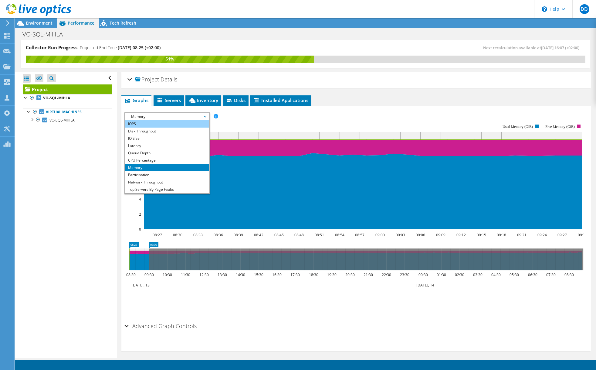
click at [149, 123] on li "IOPS" at bounding box center [167, 123] width 84 height 7
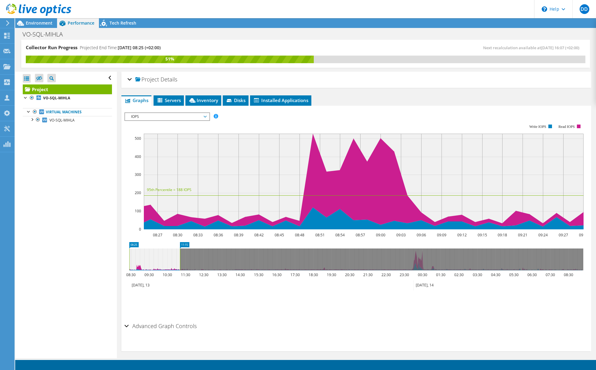
drag, startPoint x: 150, startPoint y: 262, endPoint x: 181, endPoint y: 263, distance: 31.0
click at [181, 263] on rect at bounding box center [180, 259] width 2 height 22
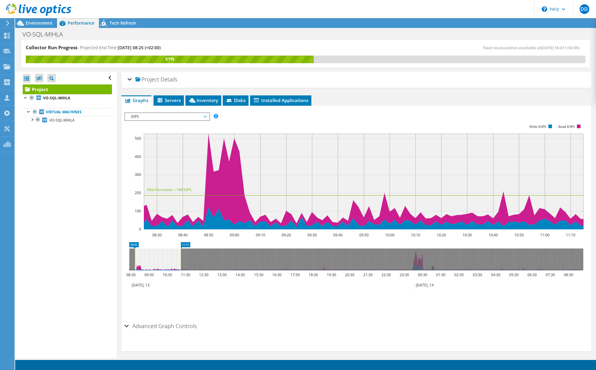
drag, startPoint x: 129, startPoint y: 252, endPoint x: 134, endPoint y: 253, distance: 5.5
click at [134, 253] on rect at bounding box center [135, 259] width 2 height 22
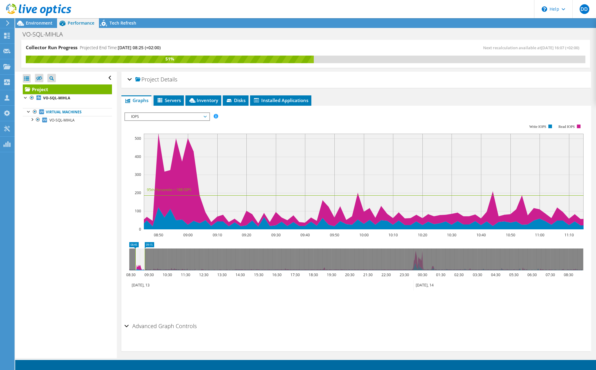
drag, startPoint x: 181, startPoint y: 254, endPoint x: 144, endPoint y: 256, distance: 36.2
click at [144, 256] on rect at bounding box center [145, 259] width 2 height 22
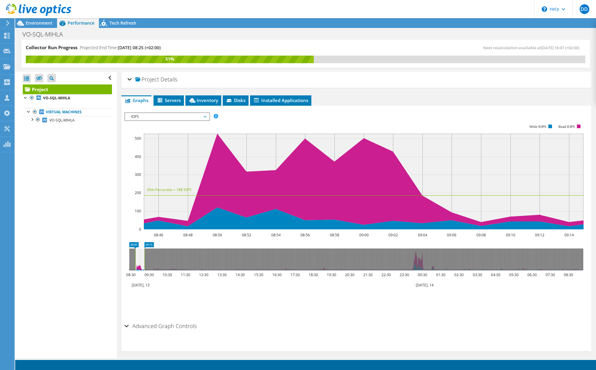
click at [162, 112] on div "IOPS IOPS Disk Throughput IO Size Latency Queue Depth CPU Percentage Memory Pag…" at bounding box center [167, 116] width 86 height 8
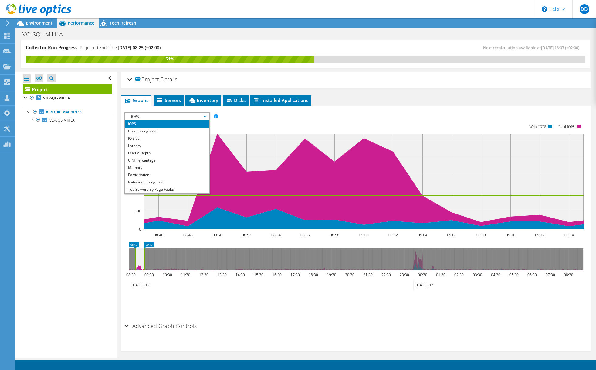
click at [160, 116] on span "IOPS" at bounding box center [167, 116] width 78 height 7
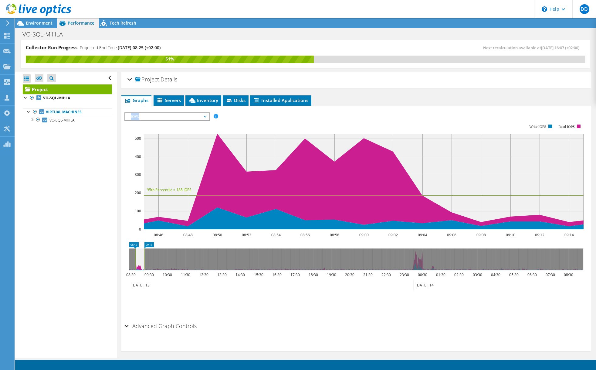
click at [160, 116] on span "IOPS" at bounding box center [167, 116] width 78 height 7
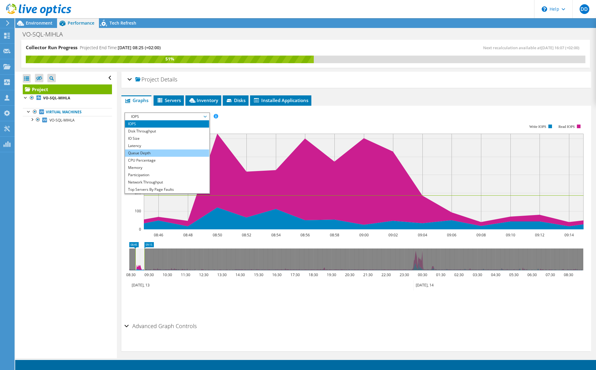
click at [148, 152] on li "Queue Depth" at bounding box center [167, 152] width 84 height 7
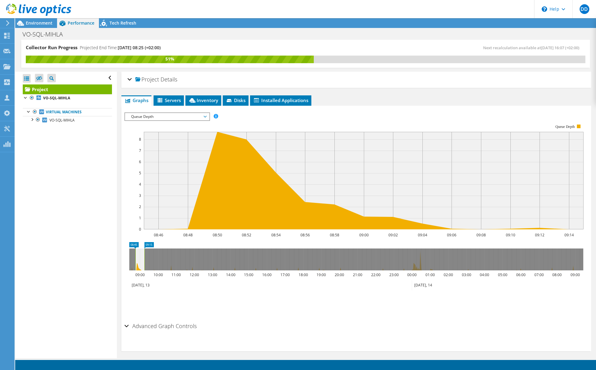
click at [167, 117] on span "Queue Depth" at bounding box center [167, 116] width 78 height 7
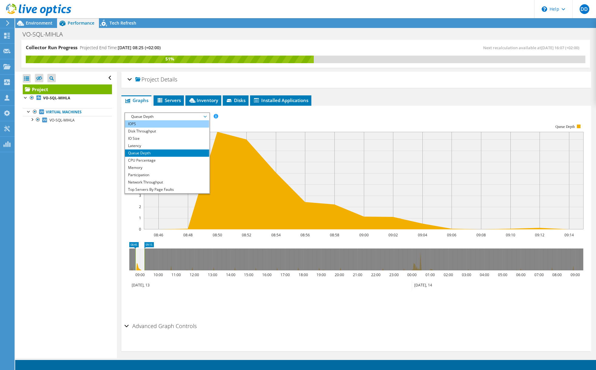
click at [149, 121] on li "IOPS" at bounding box center [167, 123] width 84 height 7
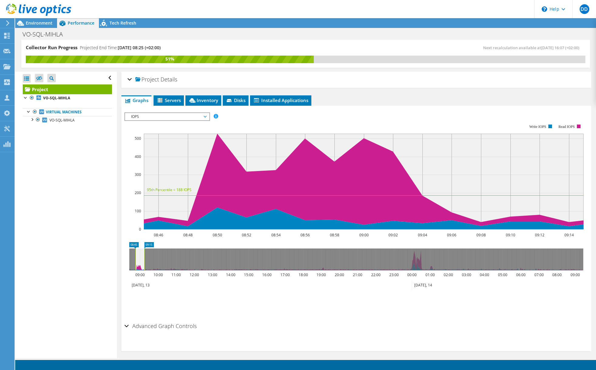
click at [155, 117] on span "IOPS" at bounding box center [167, 116] width 78 height 7
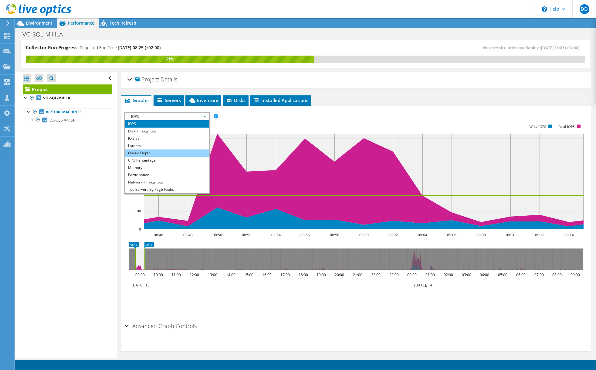
click at [143, 154] on li "Queue Depth" at bounding box center [167, 152] width 84 height 7
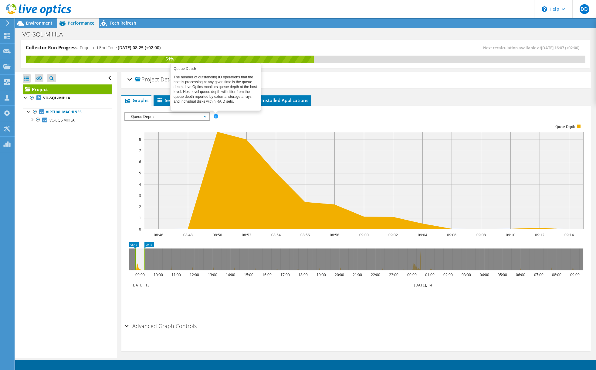
click at [214, 116] on span at bounding box center [216, 116] width 4 height 4
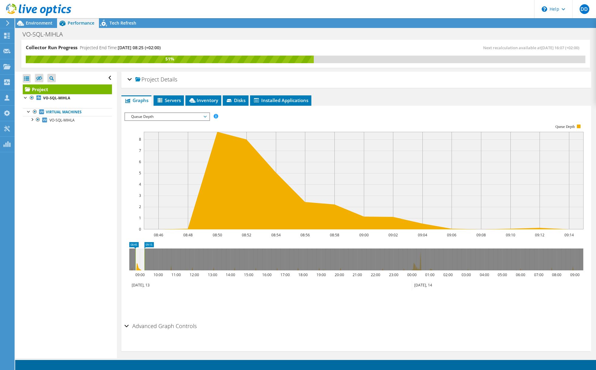
click at [181, 113] on span "Queue Depth" at bounding box center [167, 116] width 78 height 7
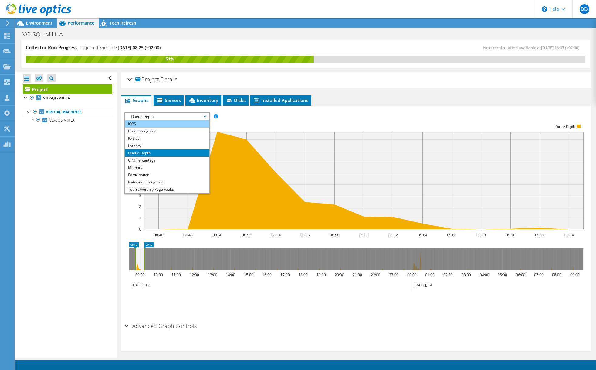
click at [147, 120] on li "IOPS" at bounding box center [167, 123] width 84 height 7
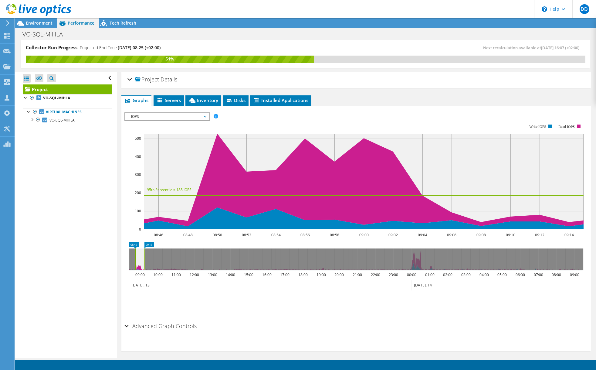
click at [196, 78] on div "Project Details" at bounding box center [356, 79] width 458 height 13
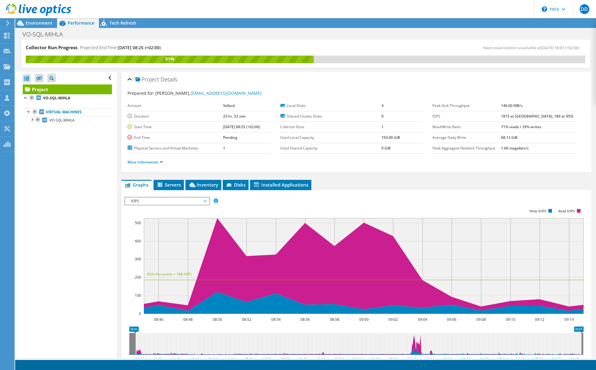
drag, startPoint x: 144, startPoint y: 338, endPoint x: 581, endPoint y: 357, distance: 437.4
click at [581, 357] on icon "08:45 09:29 09:00 10:00 11:00 12:00 13:00 14:00 15:00 16:00 17:00 18:00 19:00 2…" at bounding box center [356, 350] width 464 height 49
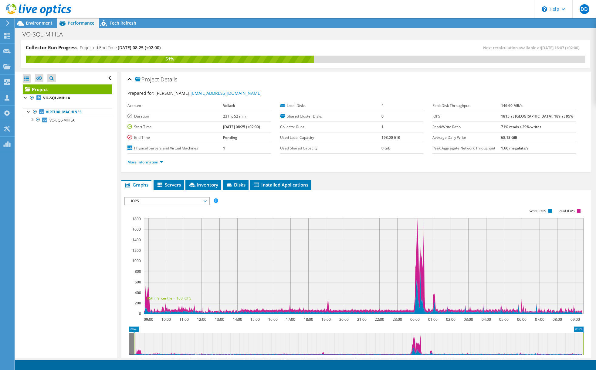
drag, startPoint x: 135, startPoint y: 340, endPoint x: 114, endPoint y: 340, distance: 20.6
click at [114, 340] on div "Collector Run Progress Projected End Time: 10/15/2025, 08:25 (+02:00) Next reca…" at bounding box center [305, 199] width 581 height 318
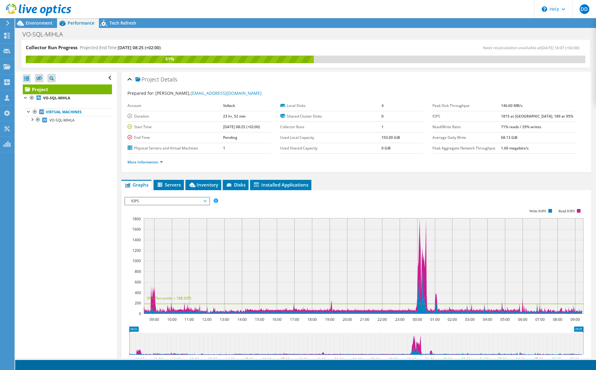
click at [173, 199] on span "IOPS" at bounding box center [167, 200] width 78 height 7
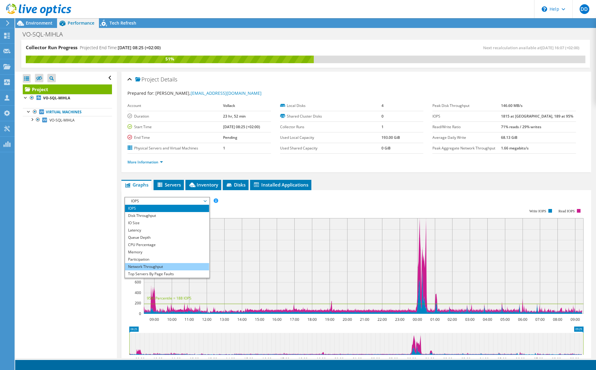
click at [150, 266] on li "Network Throughput" at bounding box center [167, 266] width 84 height 7
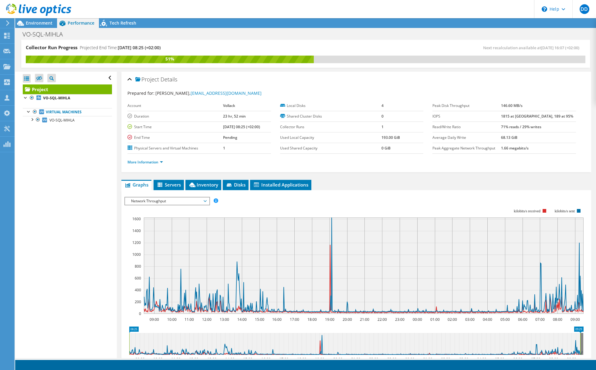
click at [194, 202] on span "Network Throughput" at bounding box center [167, 200] width 78 height 7
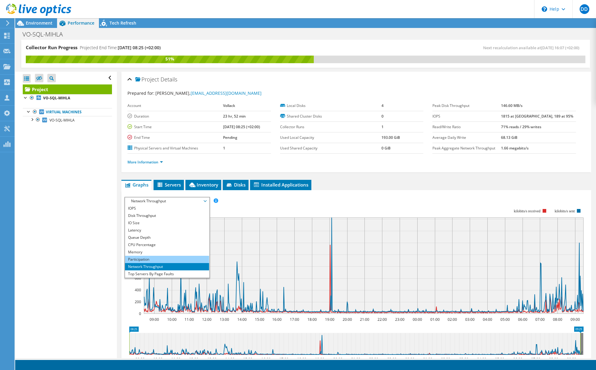
click at [139, 259] on li "Participation" at bounding box center [167, 259] width 84 height 7
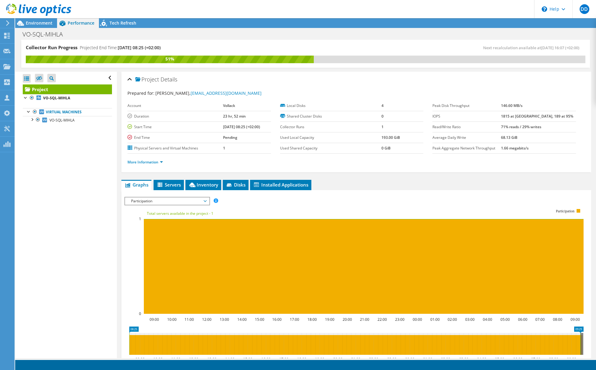
click at [174, 198] on span "Participation" at bounding box center [167, 200] width 78 height 7
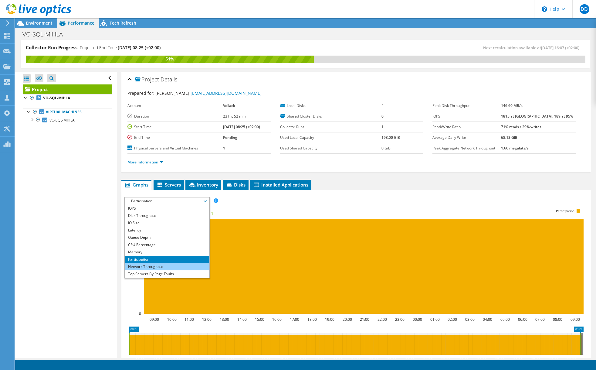
click at [145, 265] on li "Network Throughput" at bounding box center [167, 266] width 84 height 7
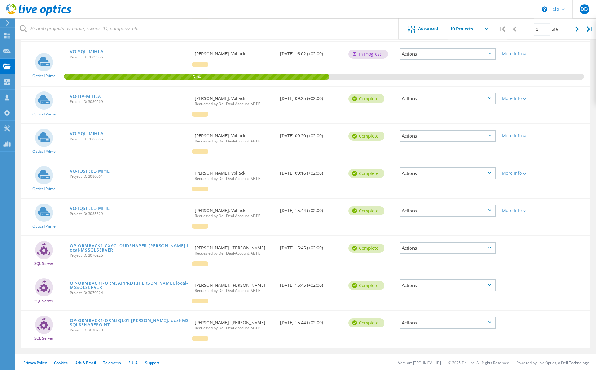
scroll to position [160, 0]
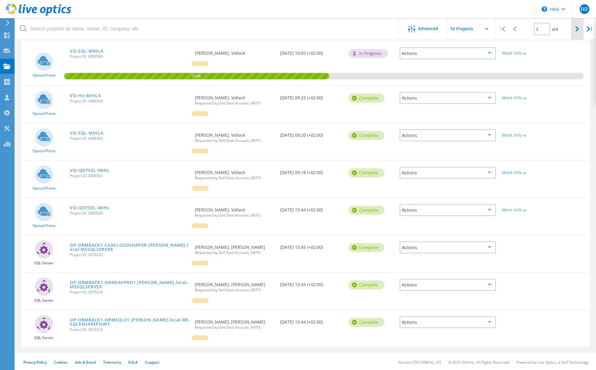
click at [575, 28] on div at bounding box center [577, 29] width 12 height 22
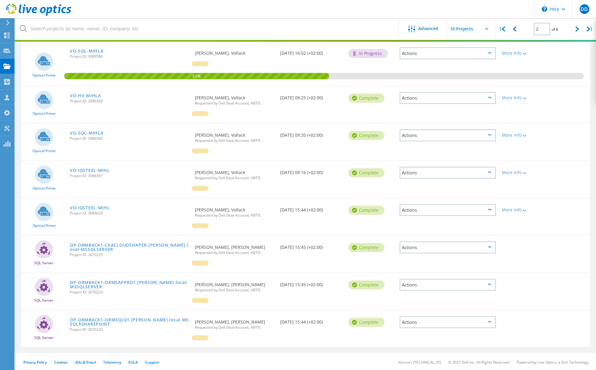
scroll to position [151, 0]
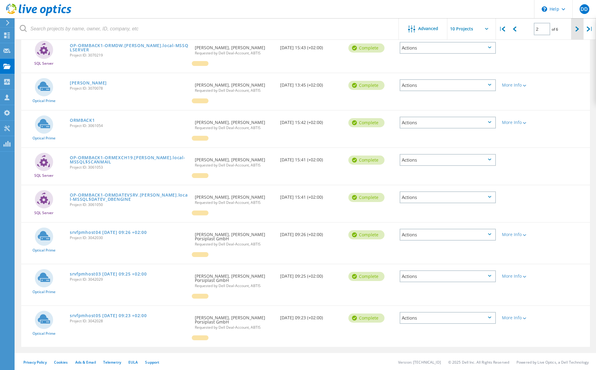
click at [573, 29] on div at bounding box center [577, 29] width 12 height 22
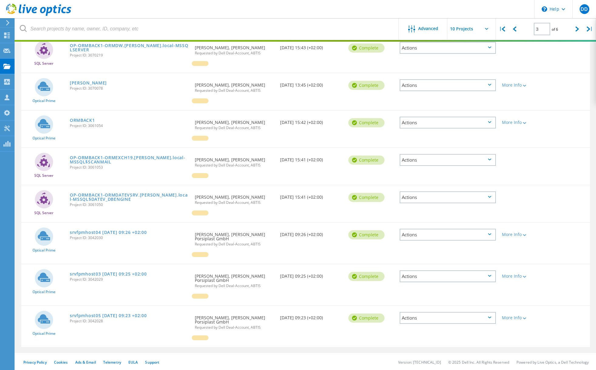
scroll to position [150, 0]
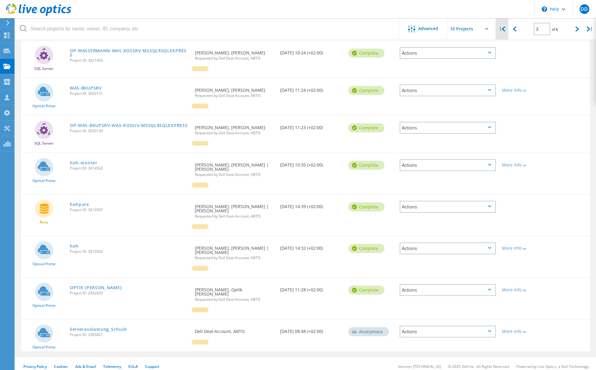
click at [504, 31] on icon at bounding box center [504, 28] width 4 height 5
type input "1"
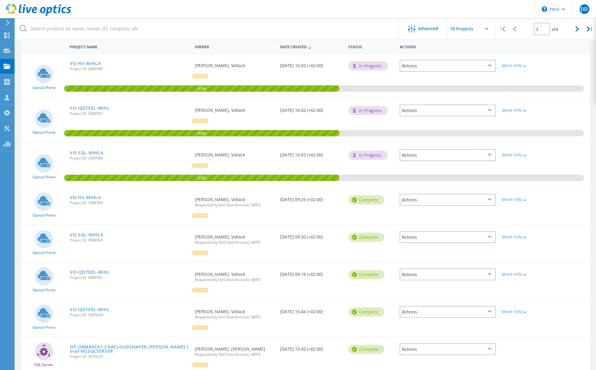
scroll to position [26, 0]
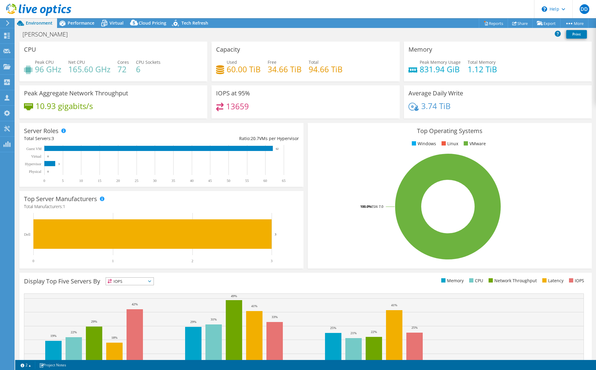
select select "USD"
click at [80, 23] on span "Performance" at bounding box center [81, 23] width 27 height 6
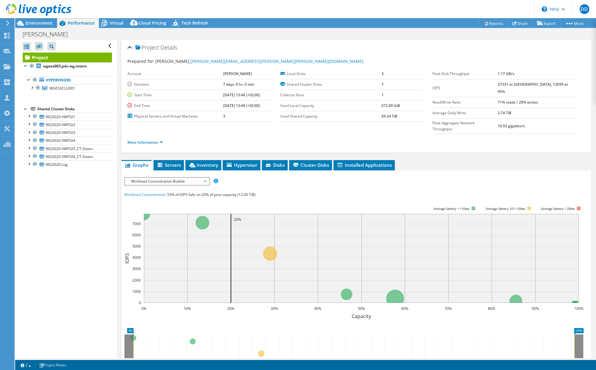
click at [178, 177] on div "IOPS Disk Throughput IO Size Latency Queue Depth CPU Percentage Memory Page Fau…" at bounding box center [356, 289] width 464 height 225
click at [175, 178] on span "Workload Concentration Bubble" at bounding box center [167, 181] width 78 height 7
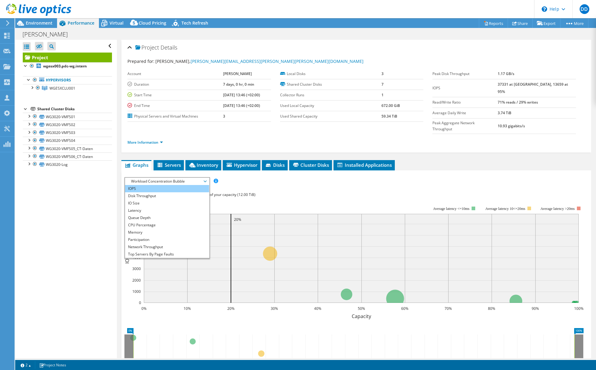
click at [144, 185] on li "IOPS" at bounding box center [167, 188] width 84 height 7
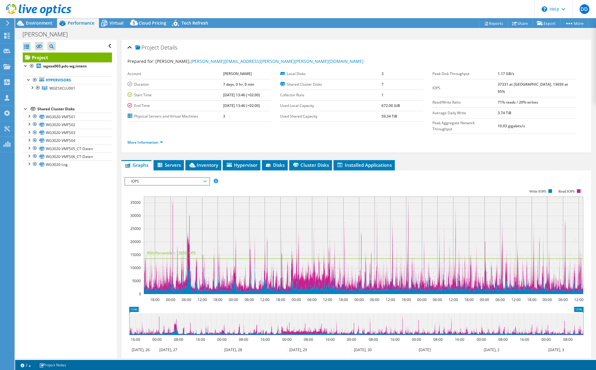
click at [179, 178] on span "IOPS" at bounding box center [167, 181] width 78 height 7
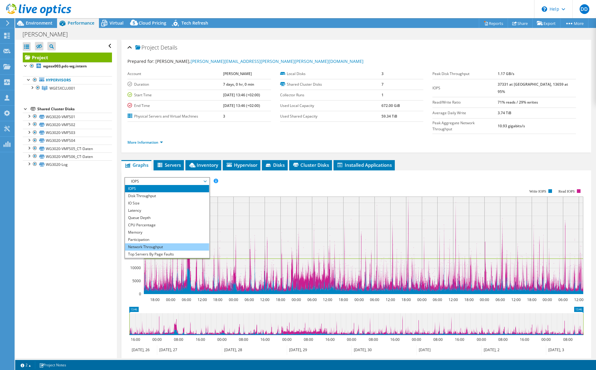
click at [155, 243] on li "Network Throughput" at bounding box center [167, 246] width 84 height 7
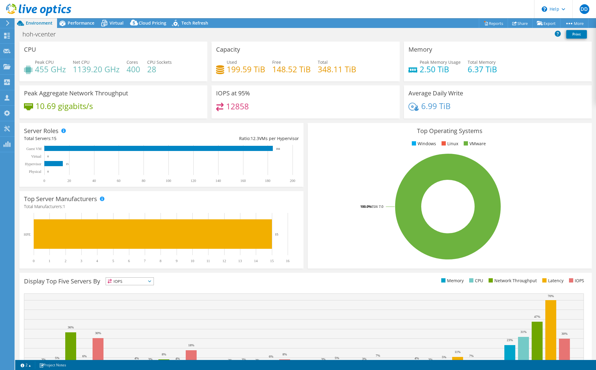
select select "USD"
click at [69, 23] on span "Performance" at bounding box center [81, 23] width 27 height 6
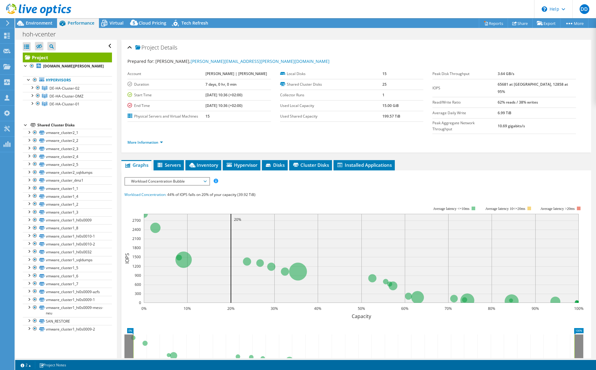
click at [158, 178] on span "Workload Concentration Bubble" at bounding box center [167, 181] width 78 height 7
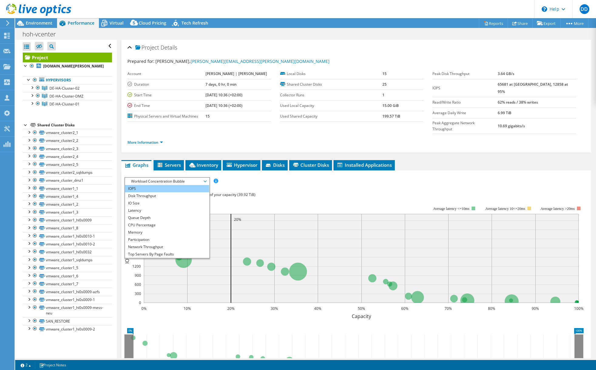
click at [158, 185] on li "IOPS" at bounding box center [167, 188] width 84 height 7
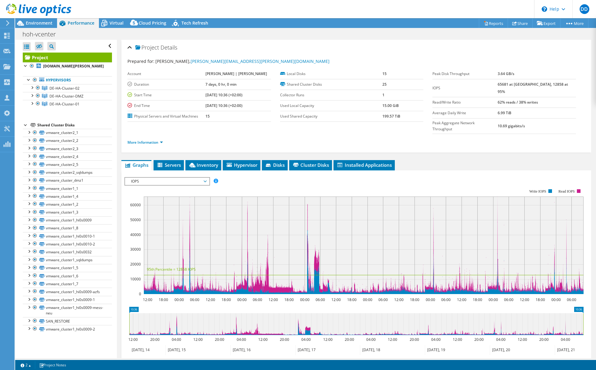
click at [156, 178] on span "IOPS" at bounding box center [167, 181] width 78 height 7
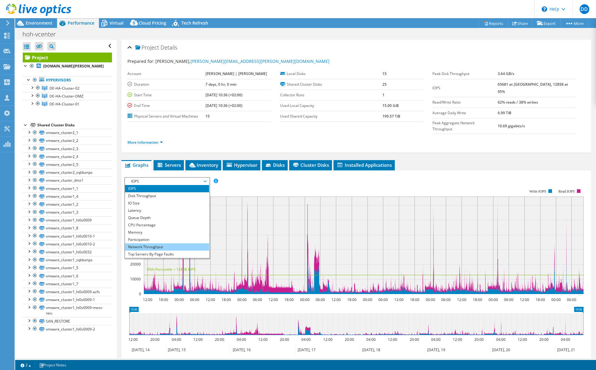
click at [148, 243] on li "Network Throughput" at bounding box center [167, 246] width 84 height 7
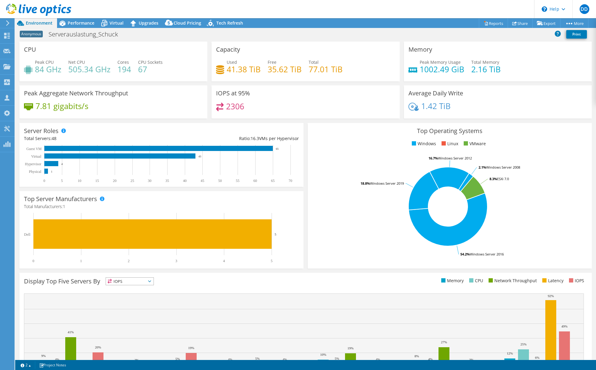
select select "USD"
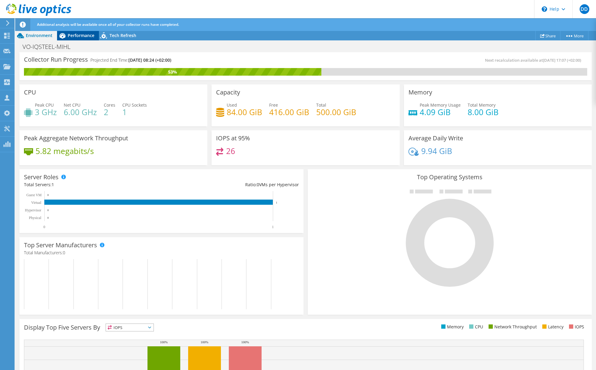
click at [76, 34] on span "Performance" at bounding box center [81, 35] width 27 height 6
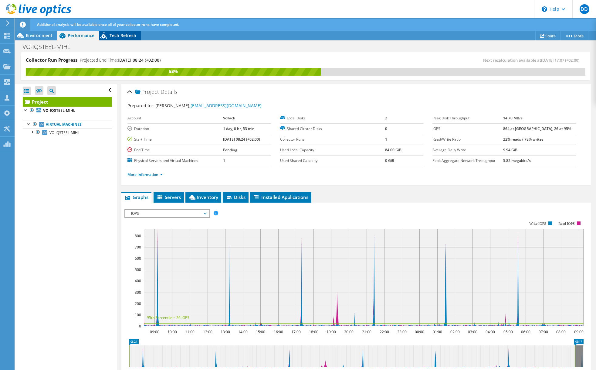
click at [113, 36] on span "Tech Refresh" at bounding box center [123, 35] width 27 height 6
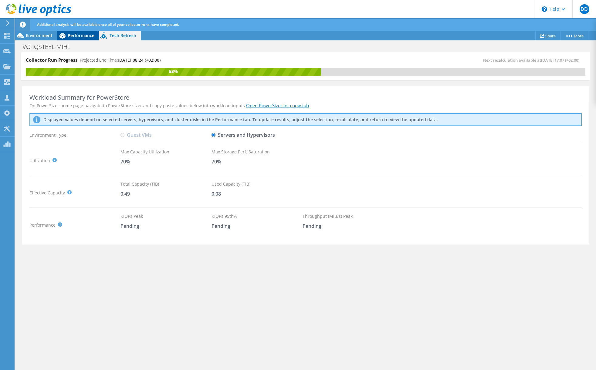
click at [87, 35] on span "Performance" at bounding box center [81, 35] width 27 height 6
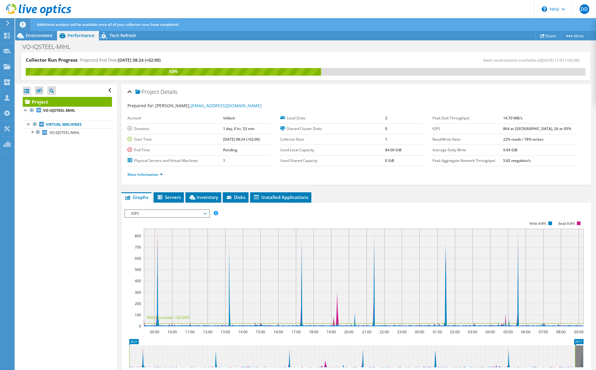
click at [161, 215] on span "IOPS" at bounding box center [167, 213] width 78 height 7
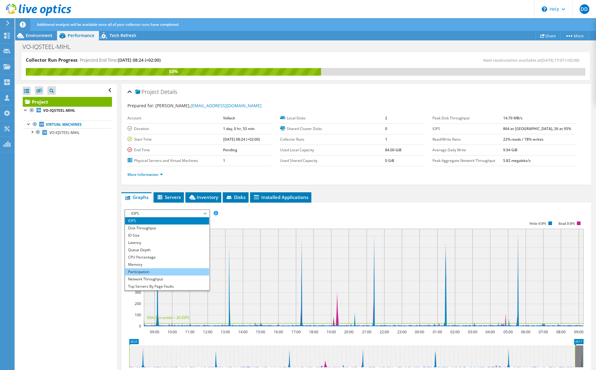
click at [156, 269] on li "Participation" at bounding box center [167, 271] width 84 height 7
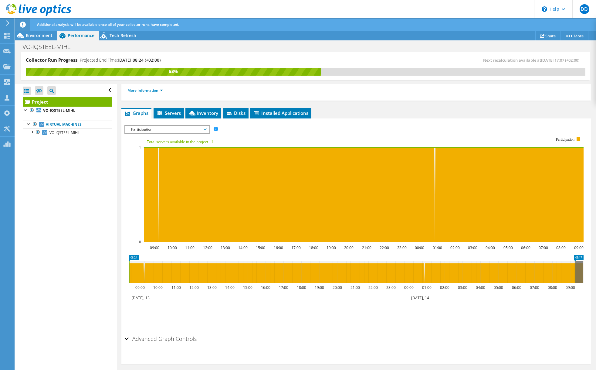
scroll to position [87, 0]
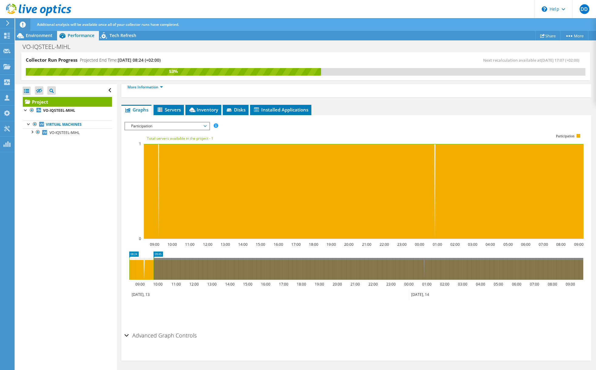
drag, startPoint x: 575, startPoint y: 264, endPoint x: 153, endPoint y: 253, distance: 421.7
click at [153, 253] on icon "08:24 09:45 09:00 10:00 11:00 12:00 13:00 14:00 15:00 16:00 17:00 18:00 19:00 2…" at bounding box center [356, 275] width 464 height 49
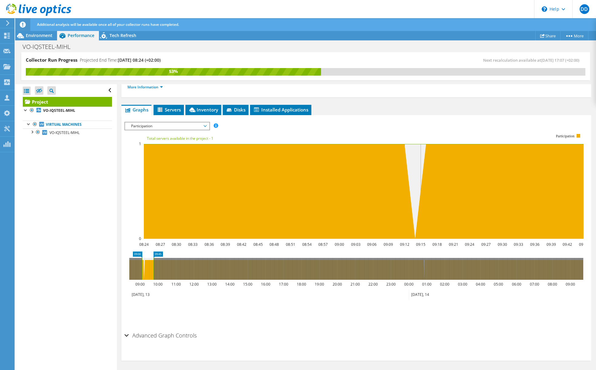
drag, startPoint x: 129, startPoint y: 264, endPoint x: 142, endPoint y: 264, distance: 12.7
click at [142, 264] on rect at bounding box center [142, 269] width 2 height 22
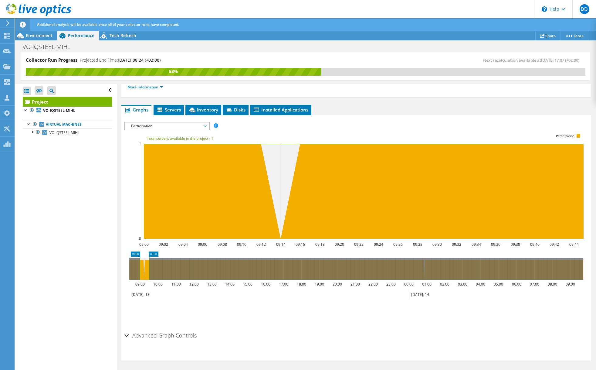
drag, startPoint x: 153, startPoint y: 264, endPoint x: 147, endPoint y: 265, distance: 5.2
click at [148, 265] on rect at bounding box center [149, 269] width 2 height 22
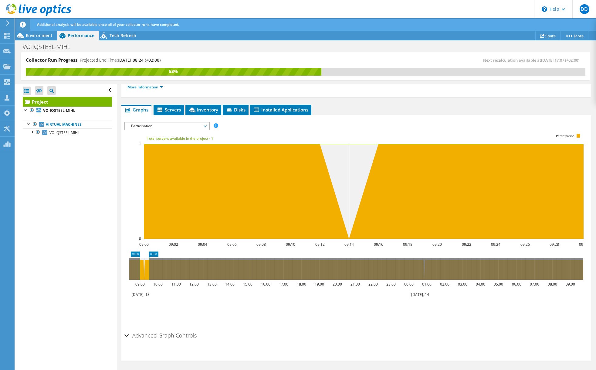
click at [146, 125] on span "Participation" at bounding box center [167, 125] width 78 height 7
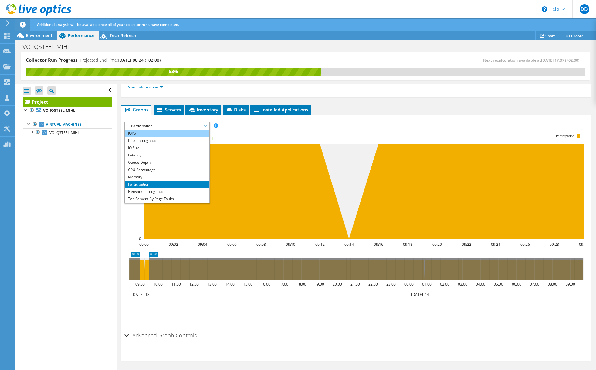
click at [144, 136] on li "IOPS" at bounding box center [167, 133] width 84 height 7
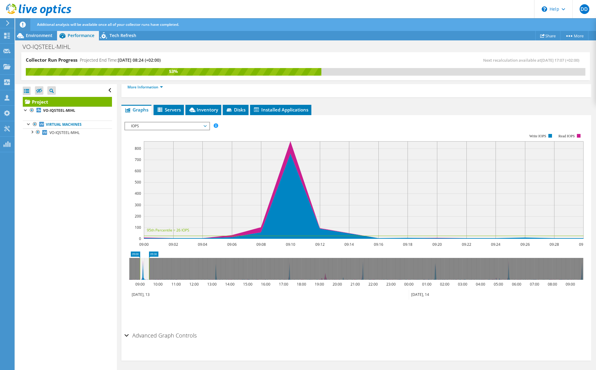
scroll to position [53, 0]
